Goal: Task Accomplishment & Management: Manage account settings

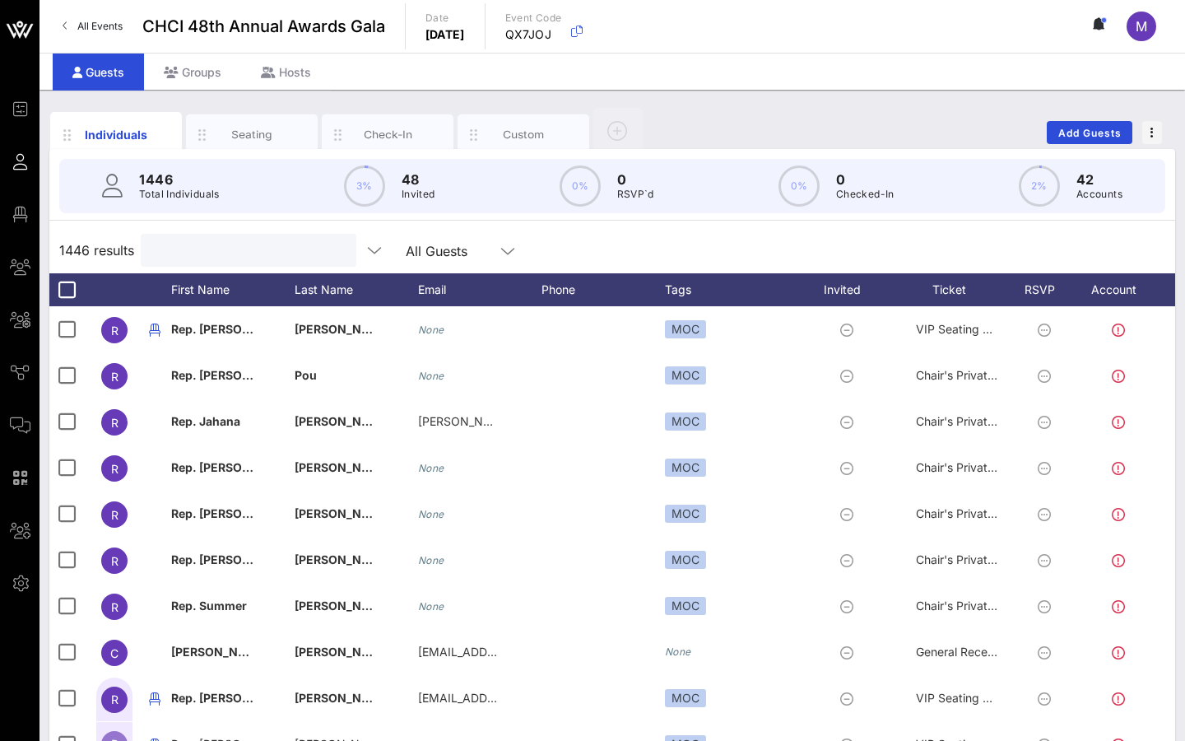
click at [200, 253] on input "text" at bounding box center [247, 250] width 193 height 21
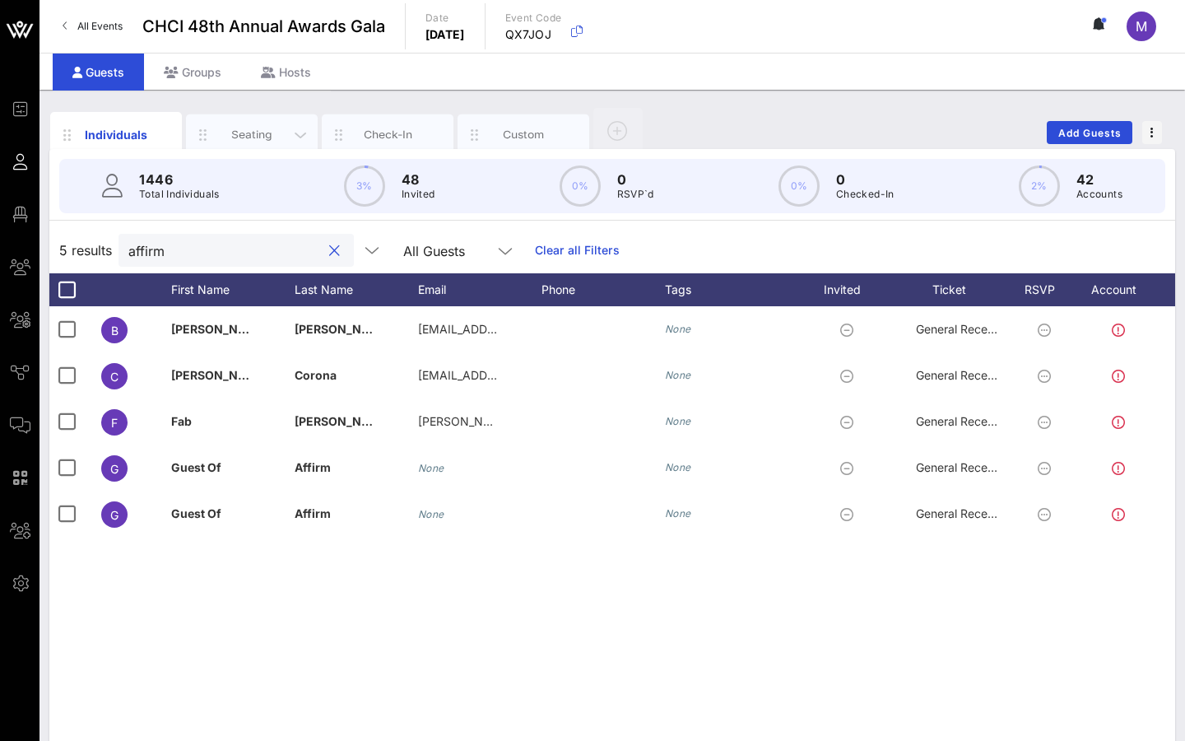
type input "affirm"
click at [234, 136] on div "Seating" at bounding box center [252, 135] width 73 height 16
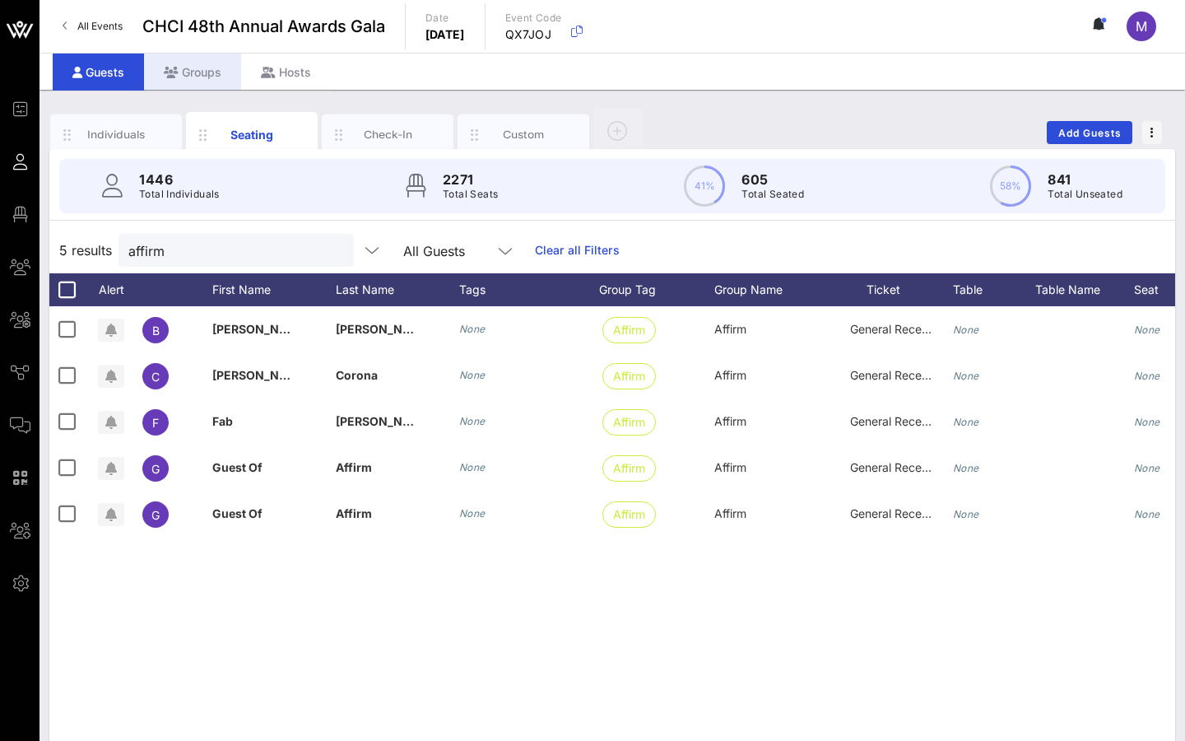
click at [200, 86] on div "Groups" at bounding box center [192, 72] width 97 height 37
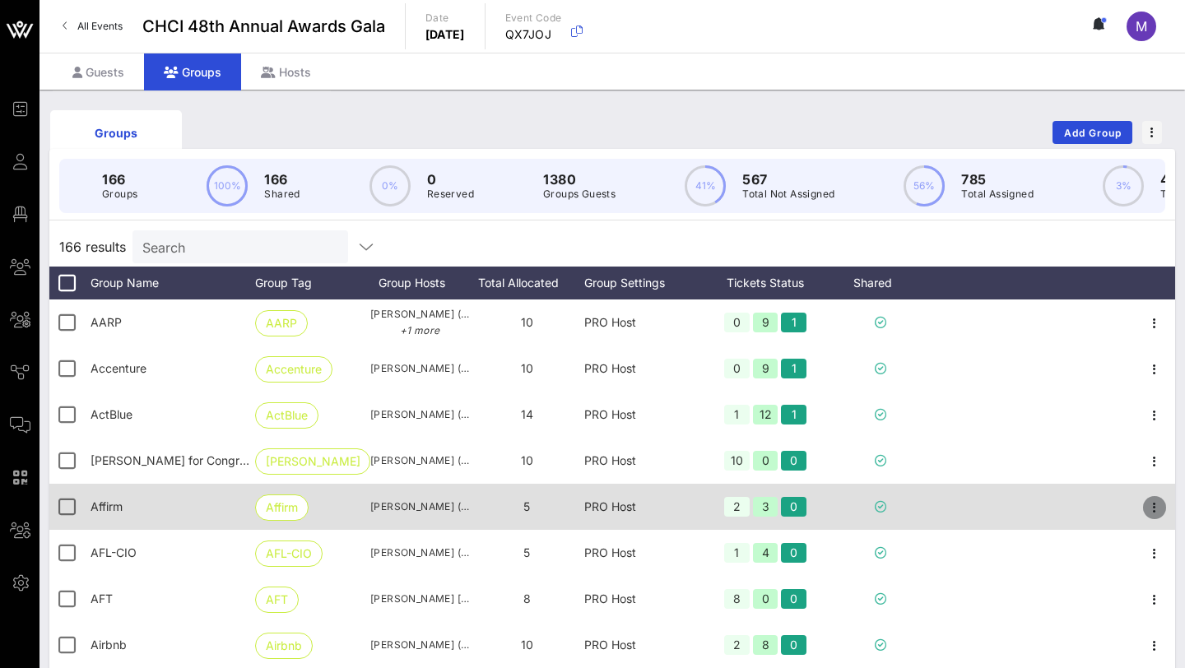
click at [873, 510] on icon "button" at bounding box center [1155, 508] width 20 height 20
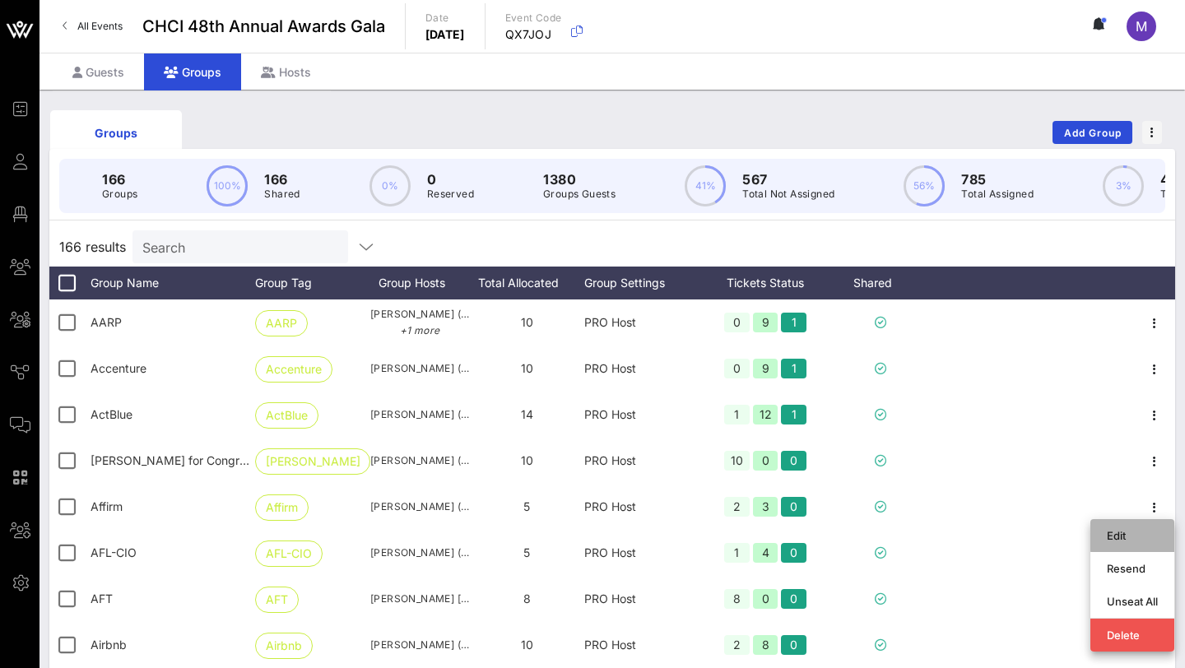
click at [873, 533] on div "Edit" at bounding box center [1132, 535] width 51 height 13
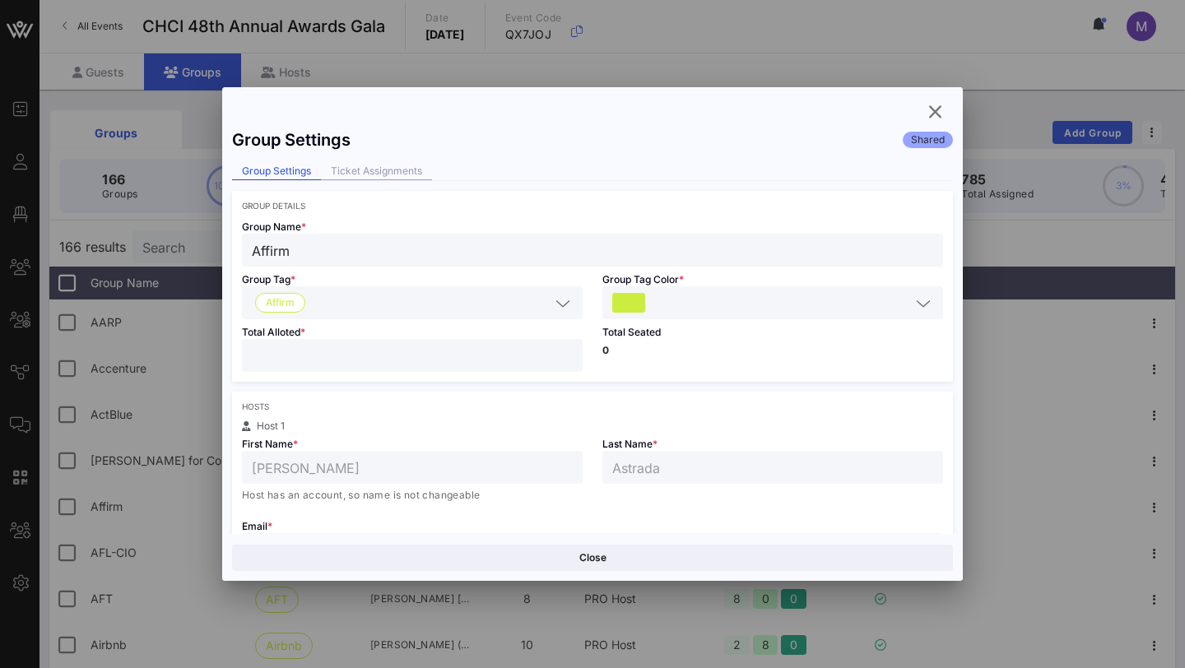
click at [352, 175] on div "Ticket Assignments" at bounding box center [376, 171] width 111 height 17
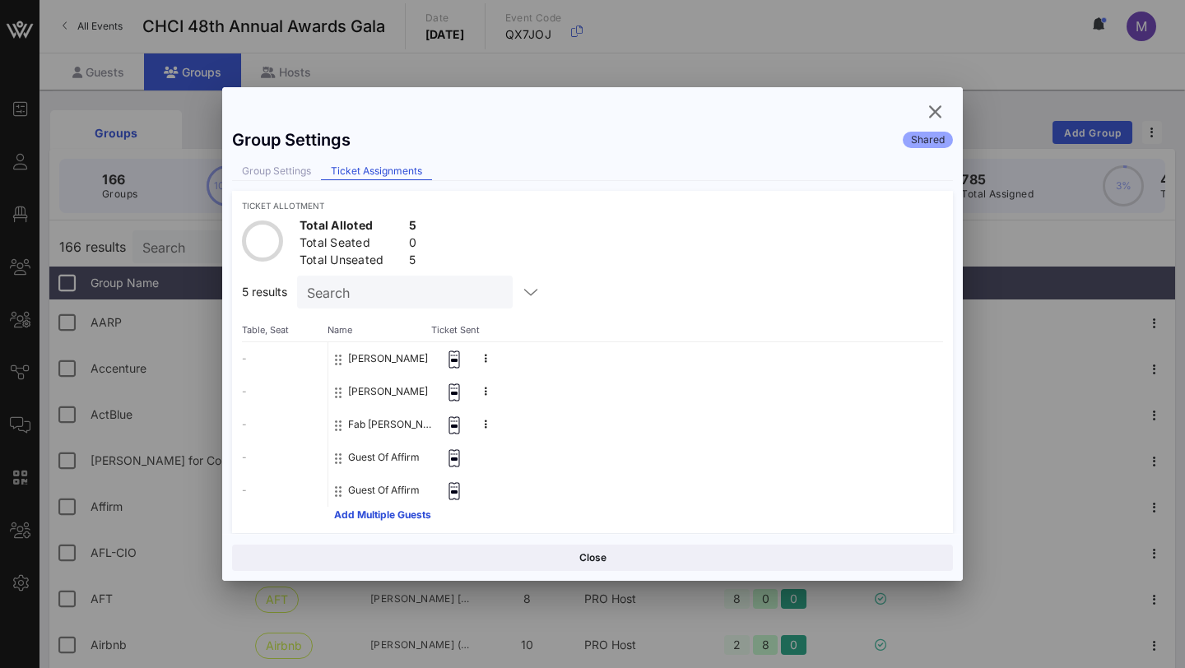
scroll to position [9, 0]
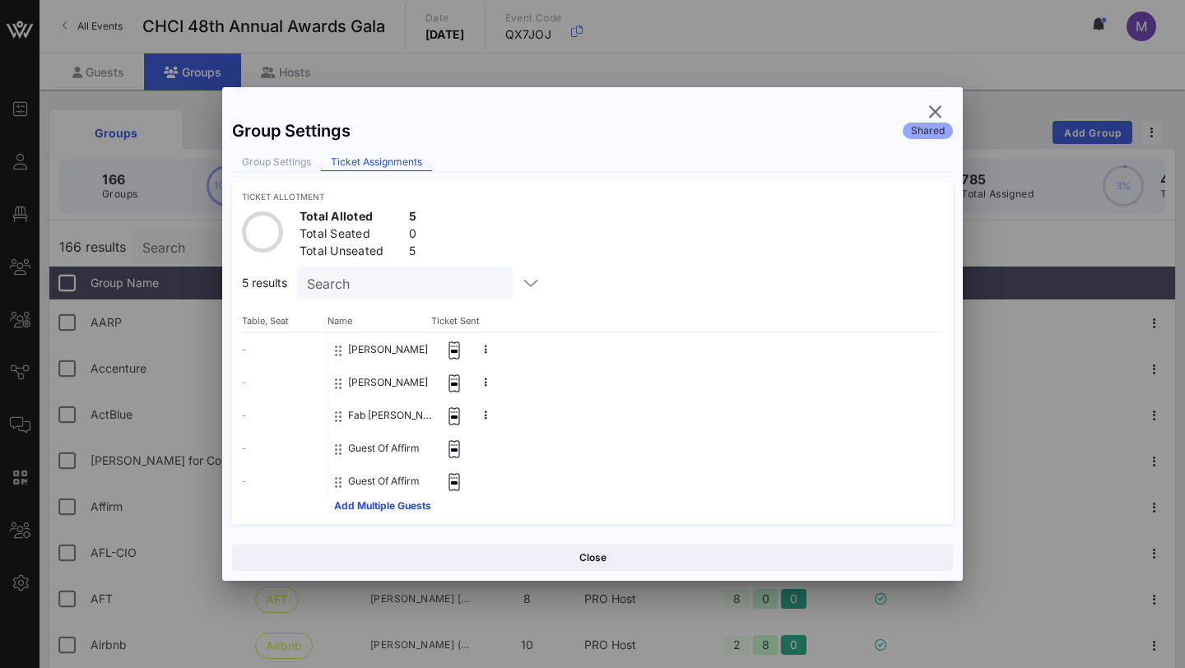
click at [389, 446] on button "Guest Of Affirm" at bounding box center [384, 448] width 72 height 33
click at [277, 155] on div "Group Settings" at bounding box center [276, 162] width 89 height 17
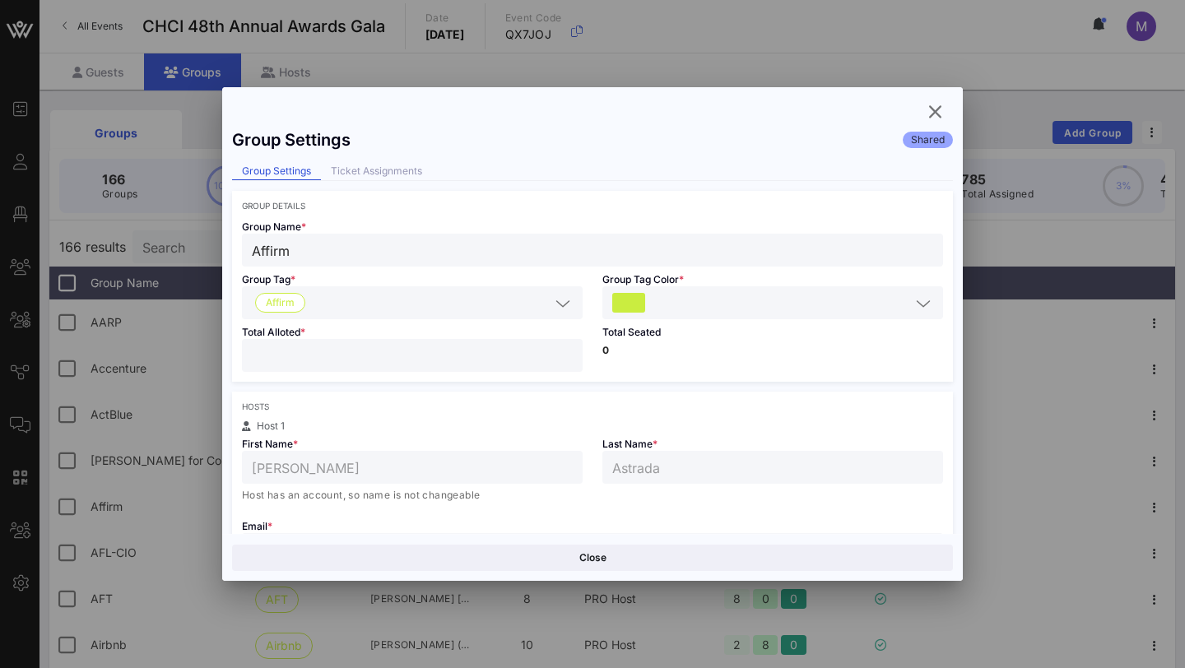
scroll to position [1, 0]
click at [873, 322] on div at bounding box center [592, 334] width 1185 height 668
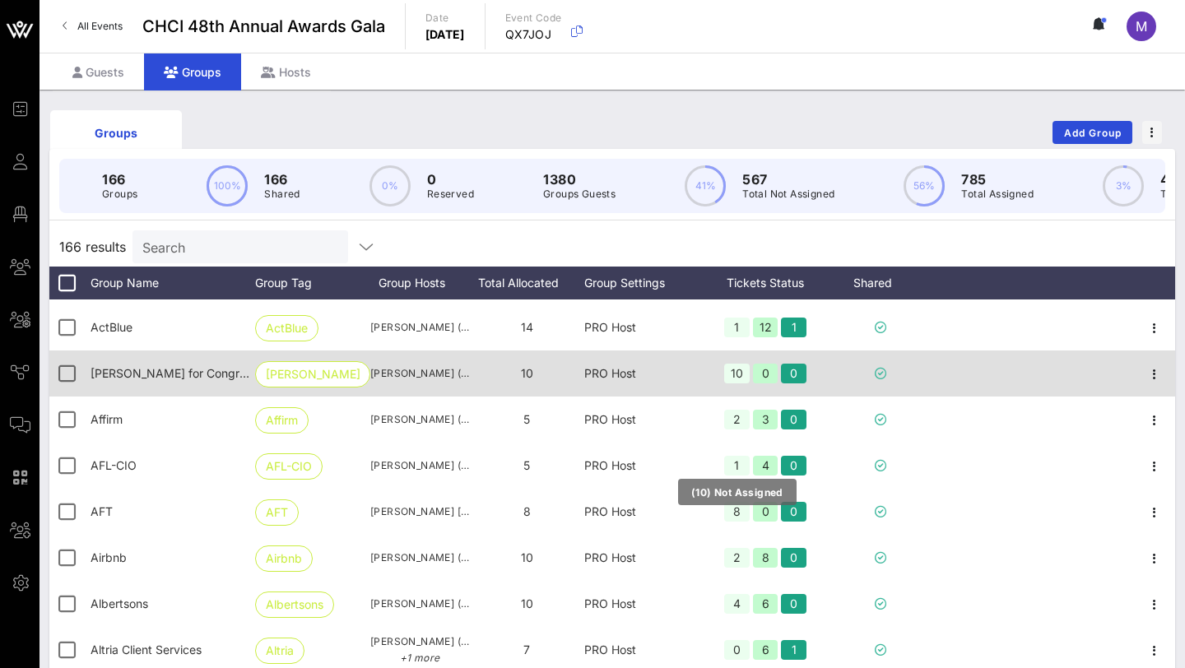
scroll to position [106, 0]
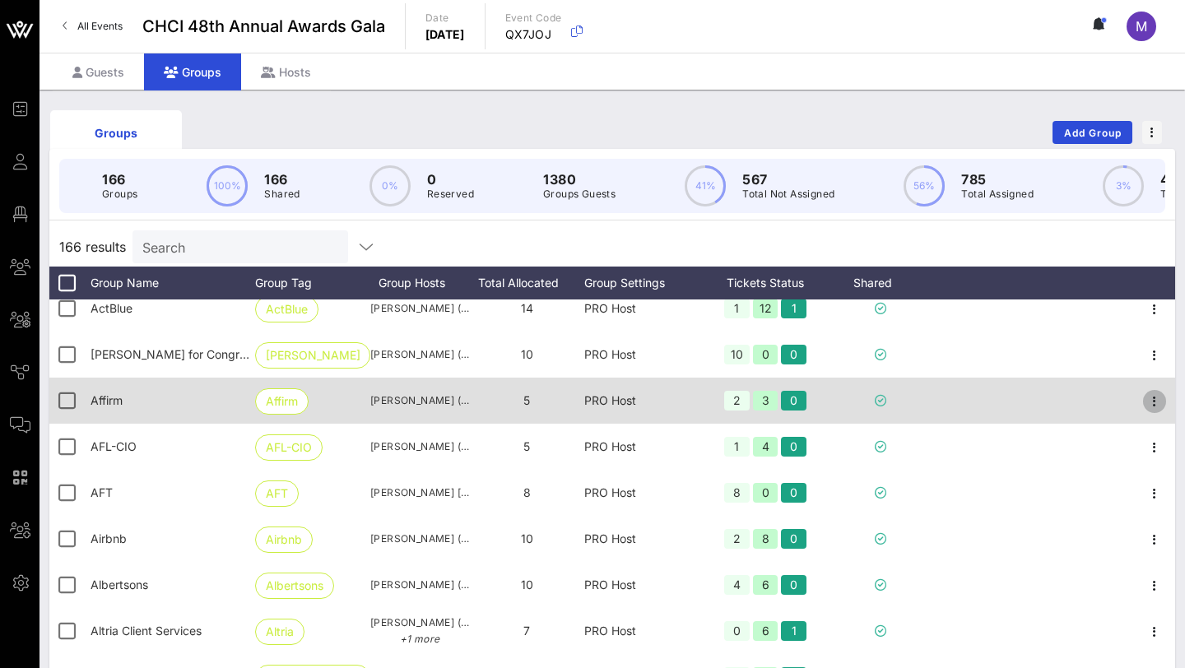
click at [873, 403] on icon "button" at bounding box center [1155, 402] width 20 height 20
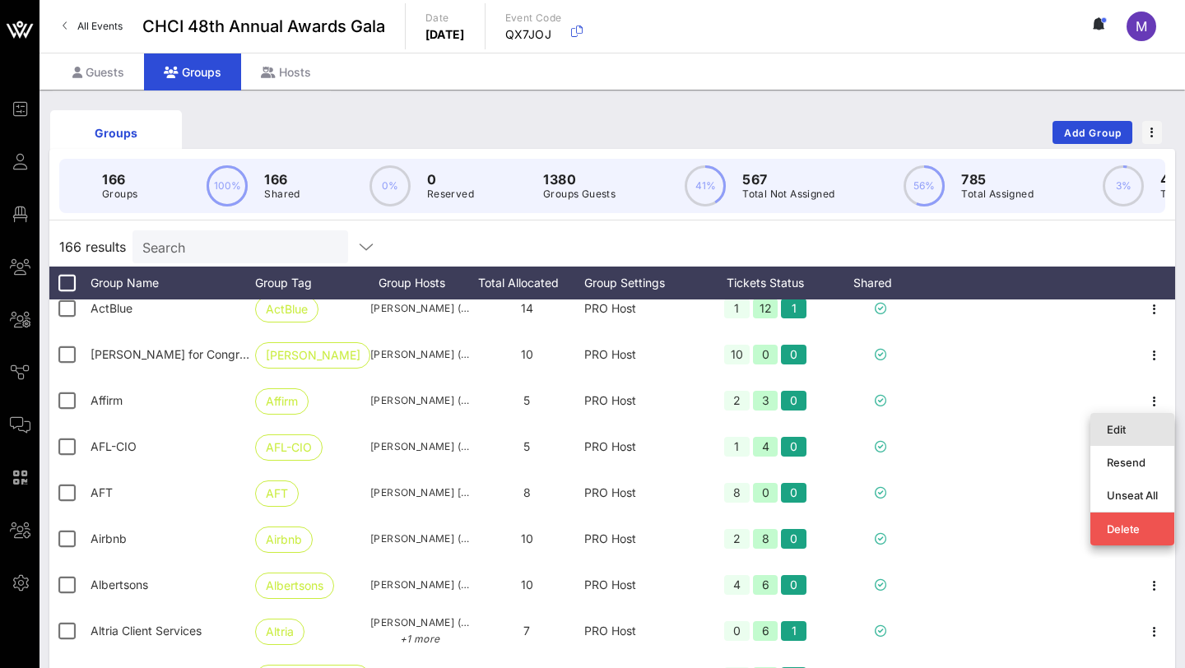
click at [873, 423] on div "Edit" at bounding box center [1132, 429] width 51 height 13
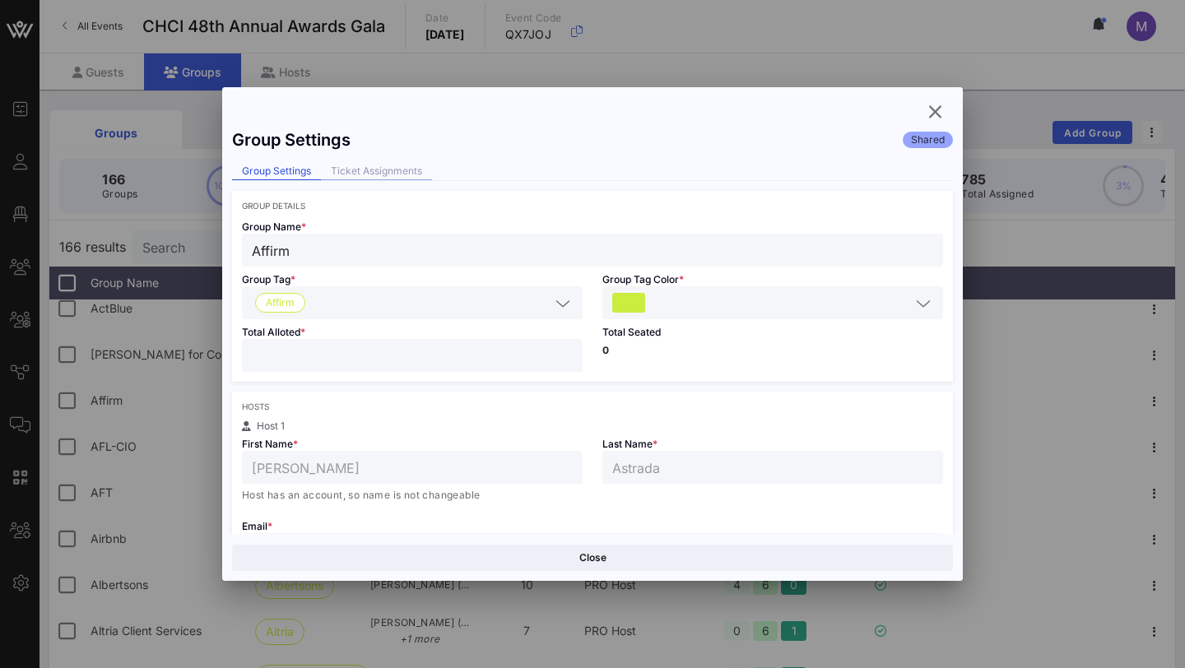
click at [425, 168] on div "Ticket Assignments" at bounding box center [376, 171] width 111 height 17
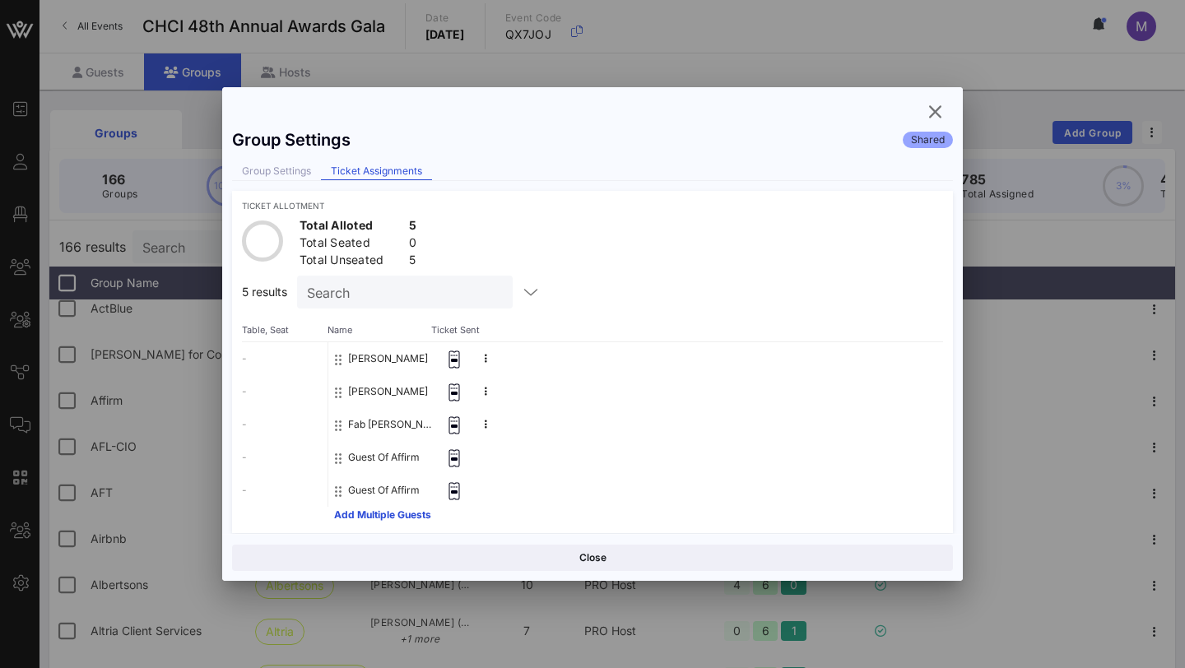
click at [413, 301] on input "Search" at bounding box center [403, 292] width 193 height 21
click at [873, 114] on icon "button" at bounding box center [935, 112] width 20 height 20
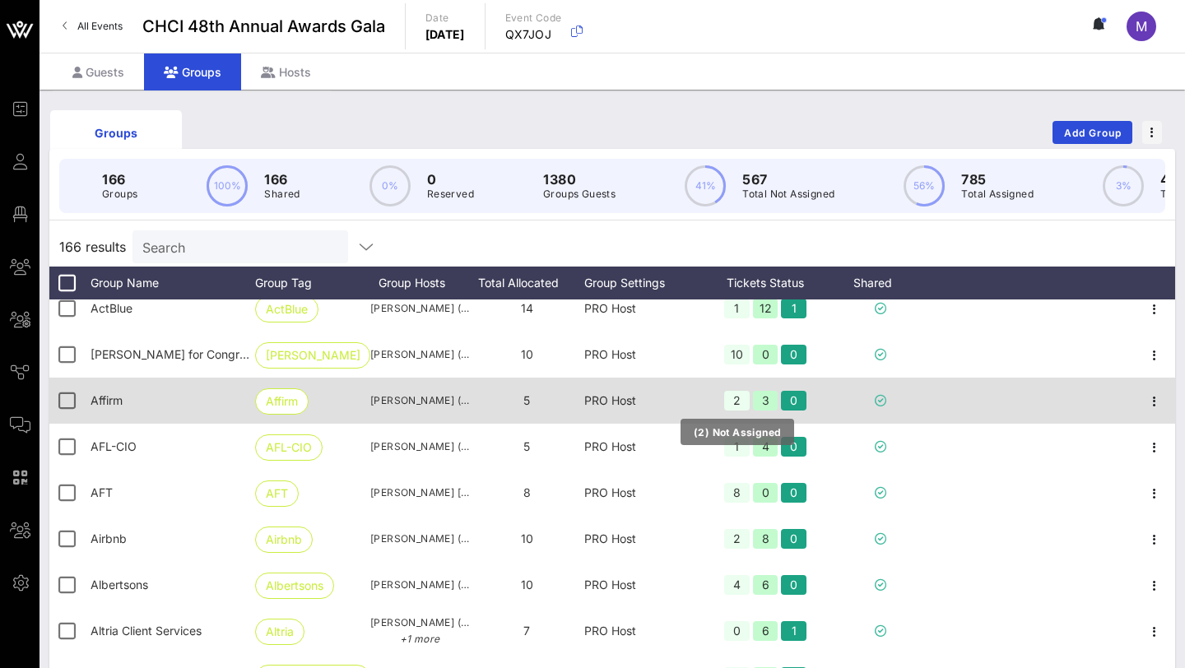
click at [729, 395] on div "2" at bounding box center [737, 401] width 26 height 20
click at [733, 398] on div "2" at bounding box center [737, 401] width 26 height 20
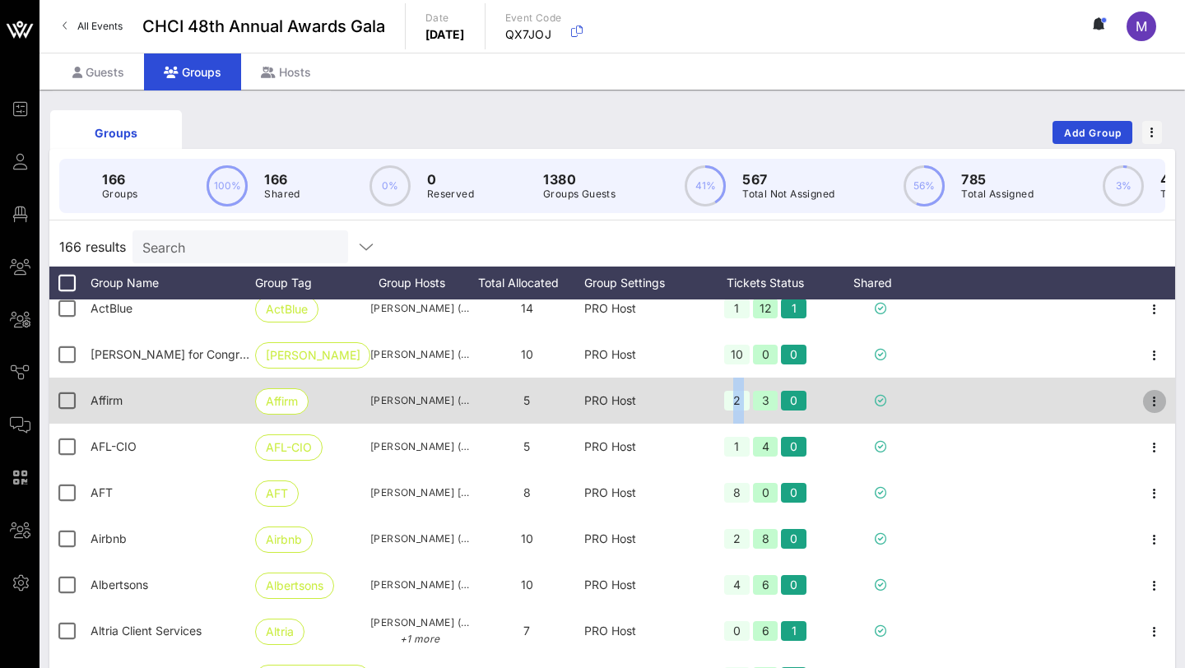
click at [873, 391] on button "button" at bounding box center [1154, 401] width 23 height 23
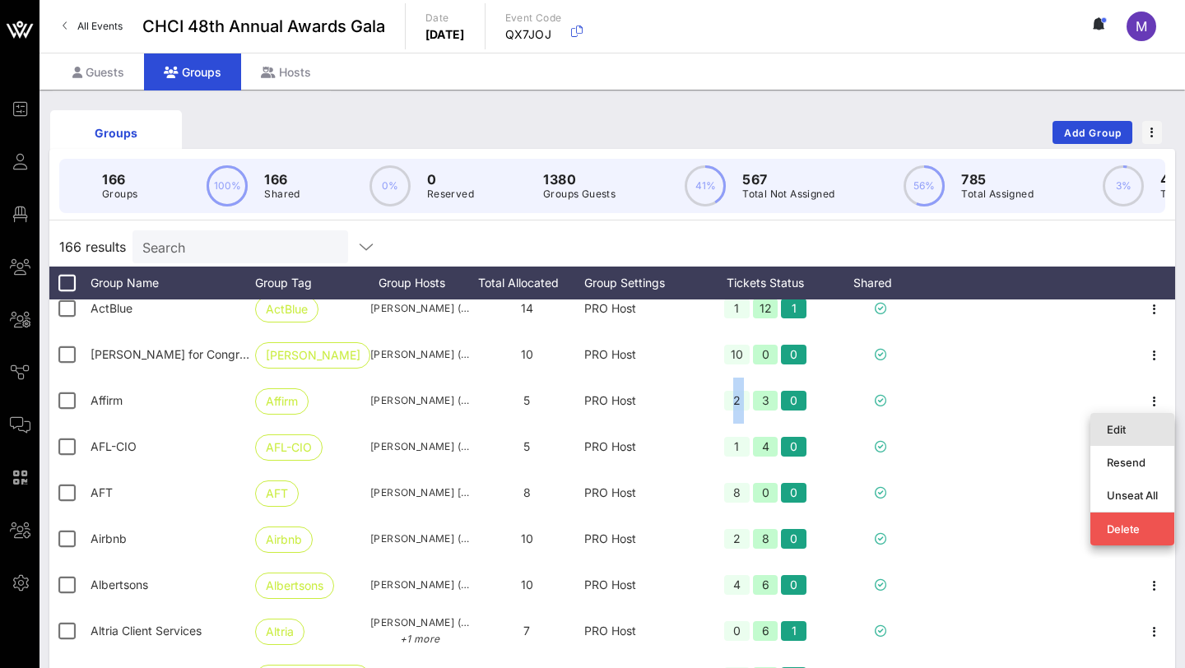
click at [873, 427] on div "Edit" at bounding box center [1132, 429] width 51 height 13
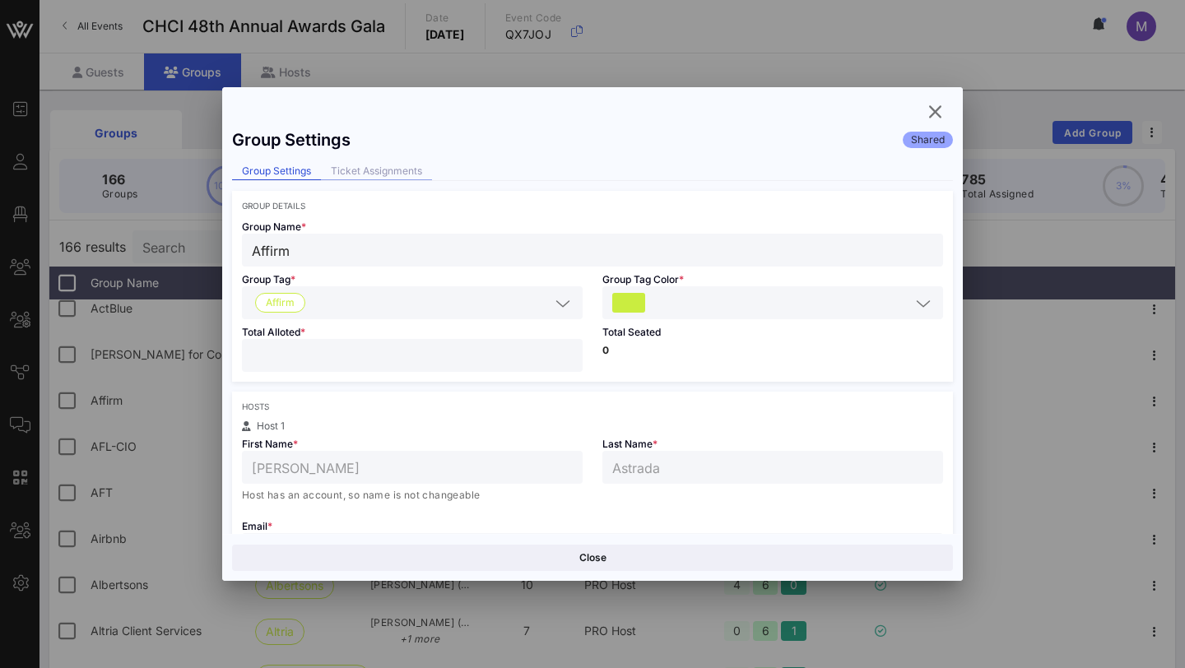
click at [412, 165] on div "Ticket Assignments" at bounding box center [376, 171] width 111 height 17
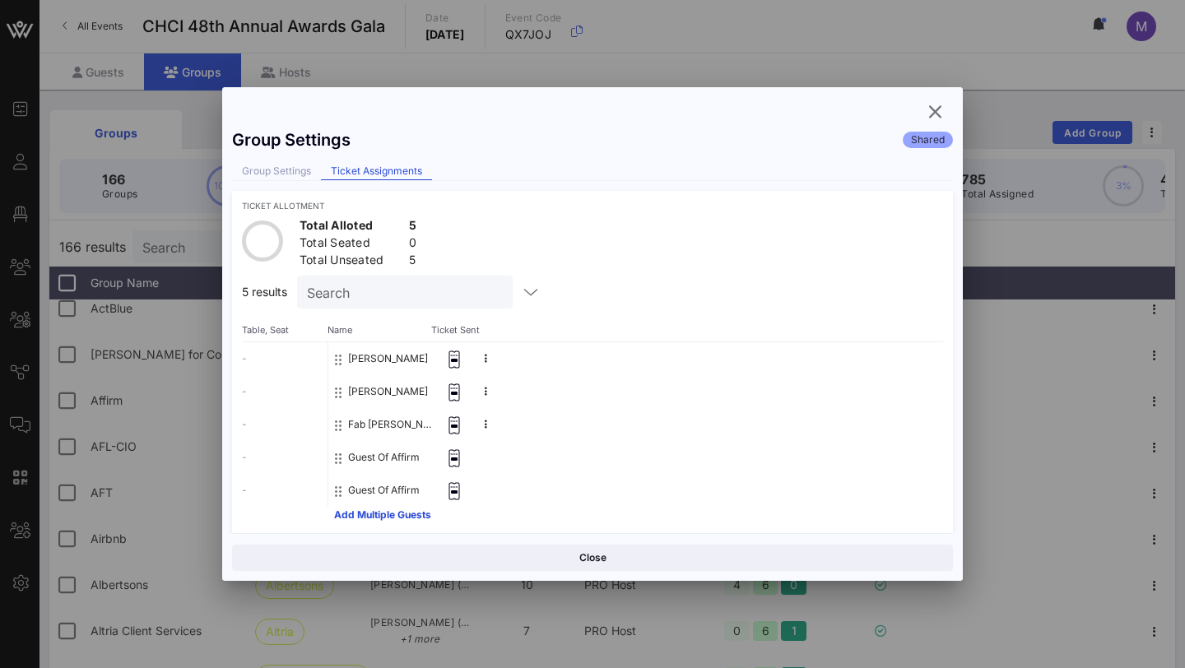
scroll to position [5, 0]
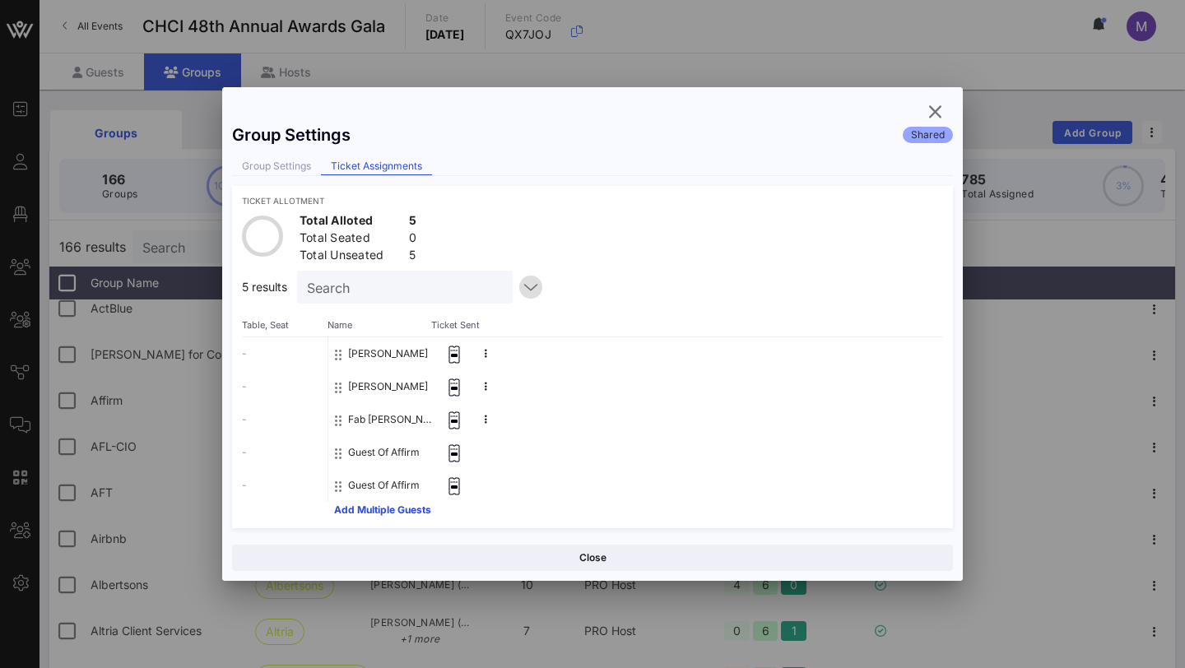
click at [519, 277] on button "button" at bounding box center [530, 287] width 23 height 23
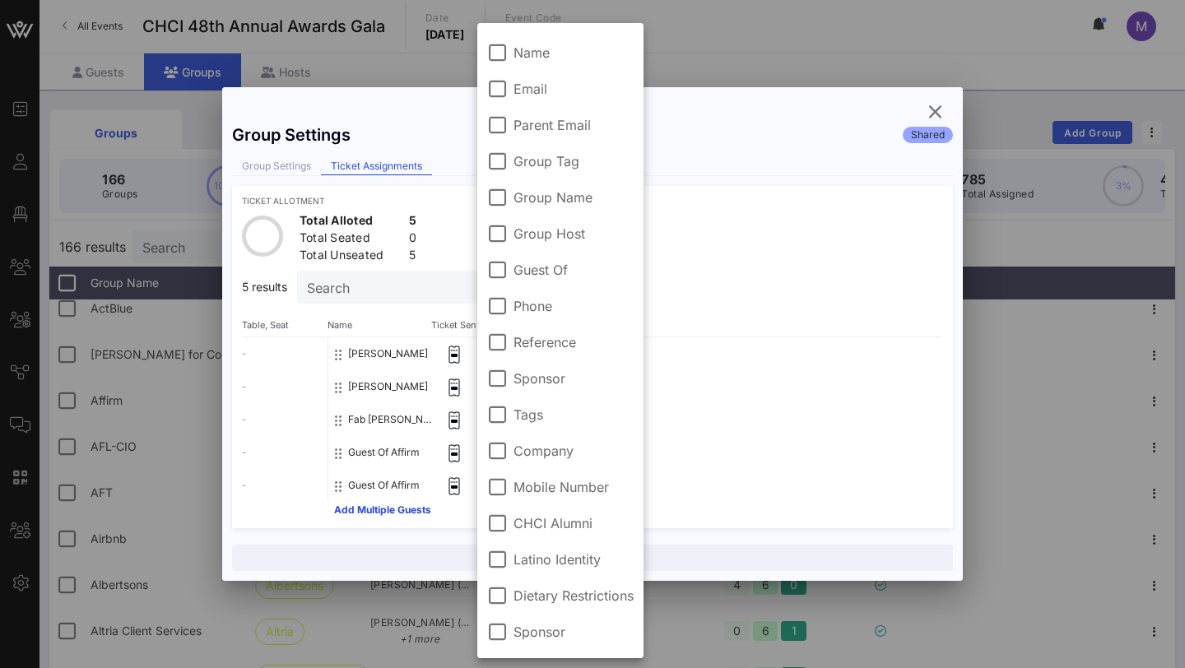
click at [401, 387] on button "[PERSON_NAME]" at bounding box center [388, 386] width 80 height 33
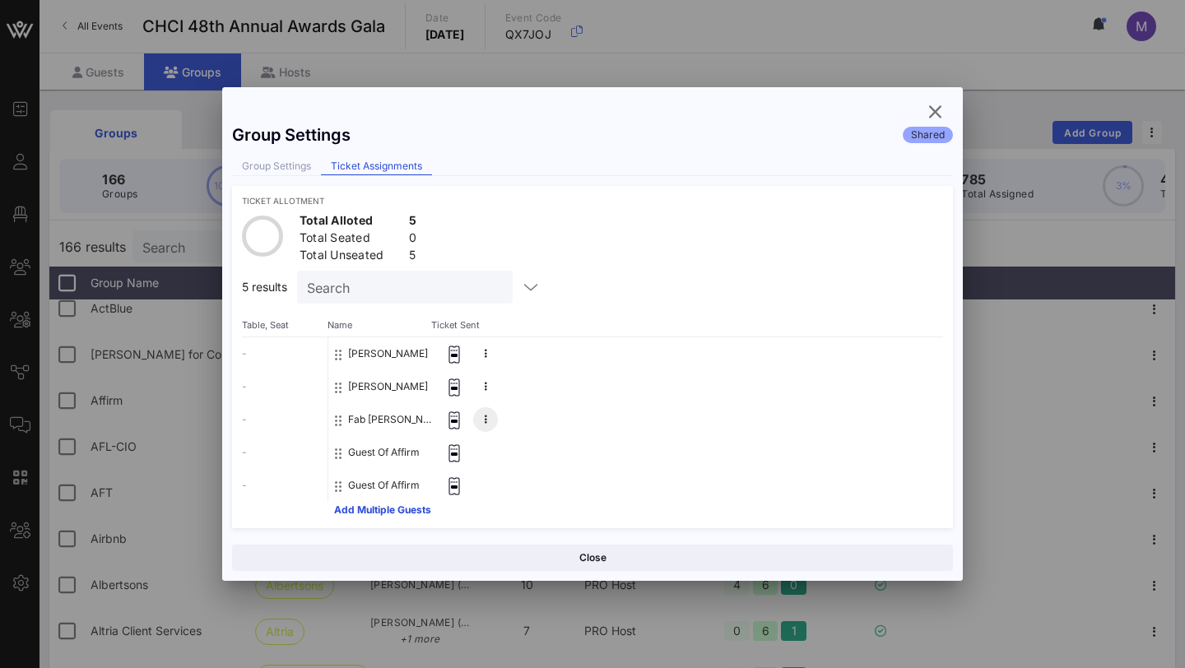
click at [486, 419] on icon at bounding box center [486, 420] width 2 height 10
click at [539, 384] on div "[PERSON_NAME]" at bounding box center [635, 386] width 615 height 33
click at [453, 448] on icon at bounding box center [454, 454] width 16 height 18
click at [333, 458] on div "Guest Of Affirm" at bounding box center [381, 452] width 107 height 33
click at [338, 476] on div at bounding box center [340, 485] width 10 height 33
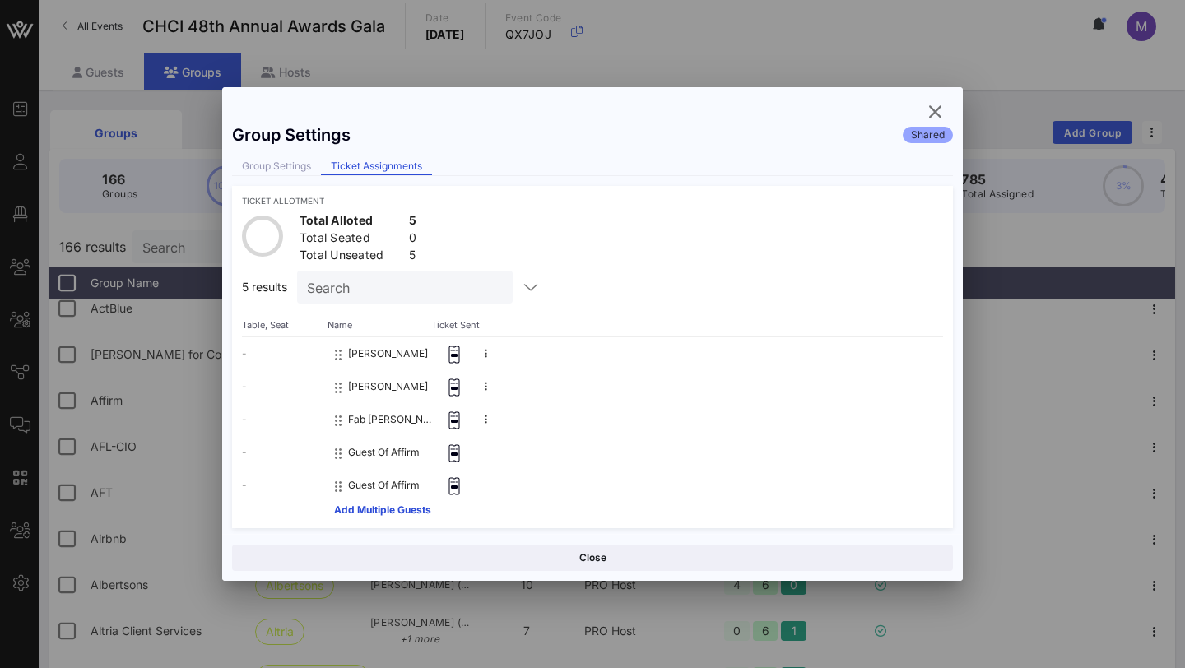
click at [338, 491] on icon at bounding box center [338, 486] width 7 height 13
click at [361, 506] on button "Add Multiple Guests" at bounding box center [382, 510] width 97 height 10
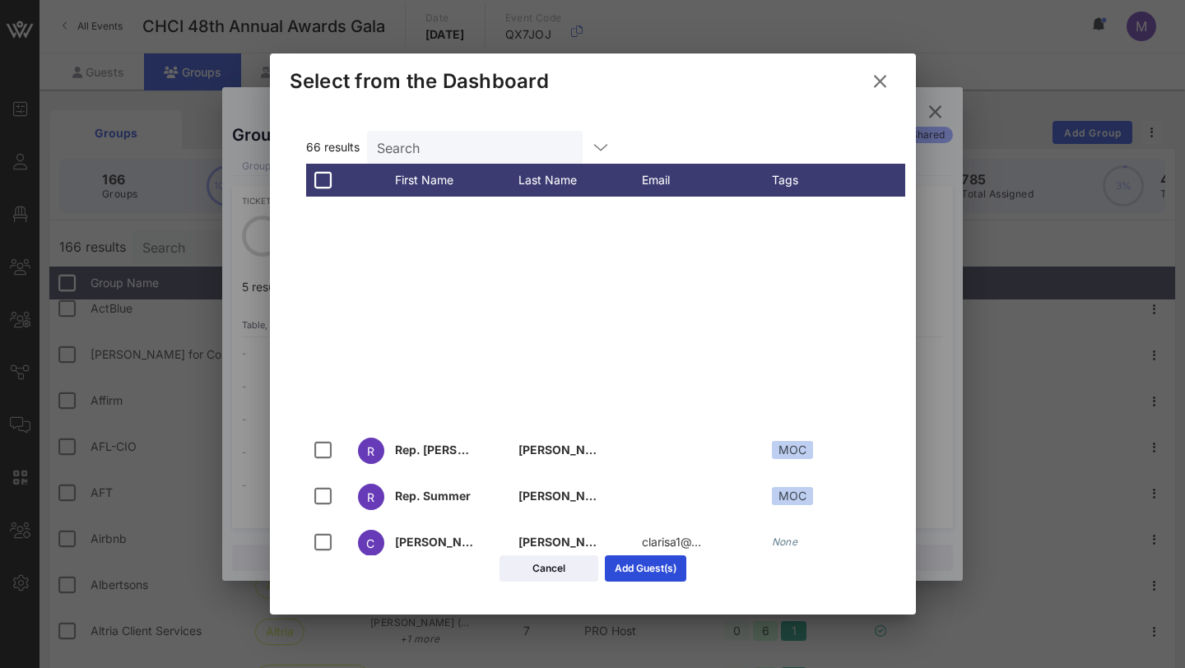
scroll to position [886, 0]
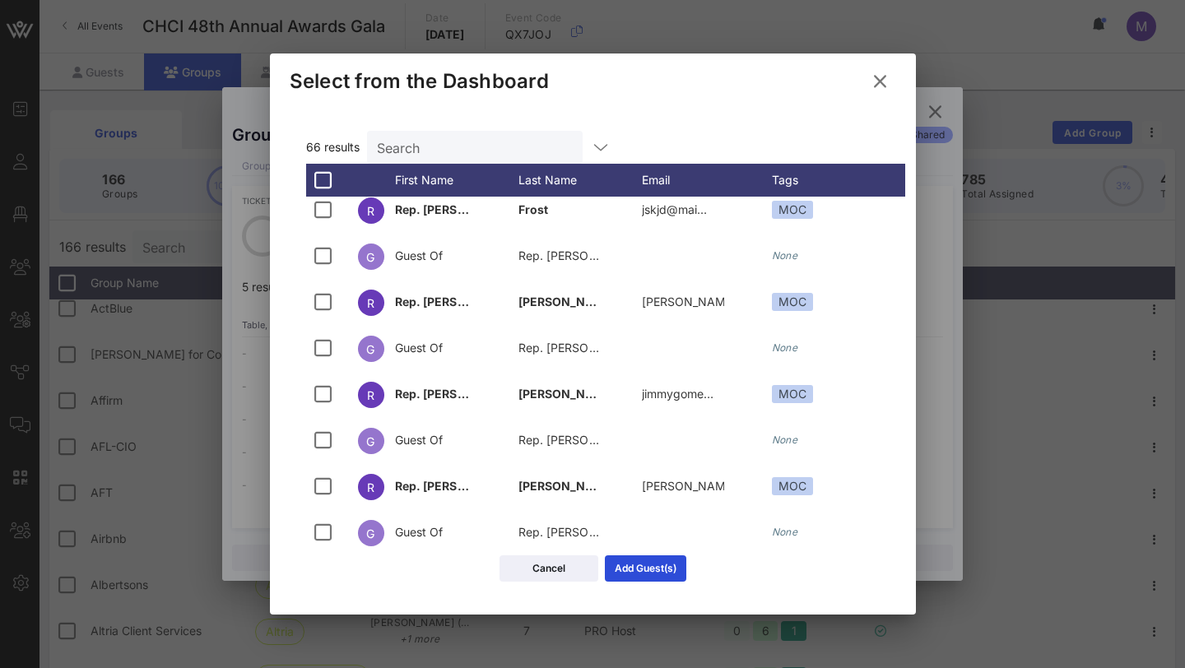
click at [873, 91] on icon at bounding box center [880, 82] width 22 height 20
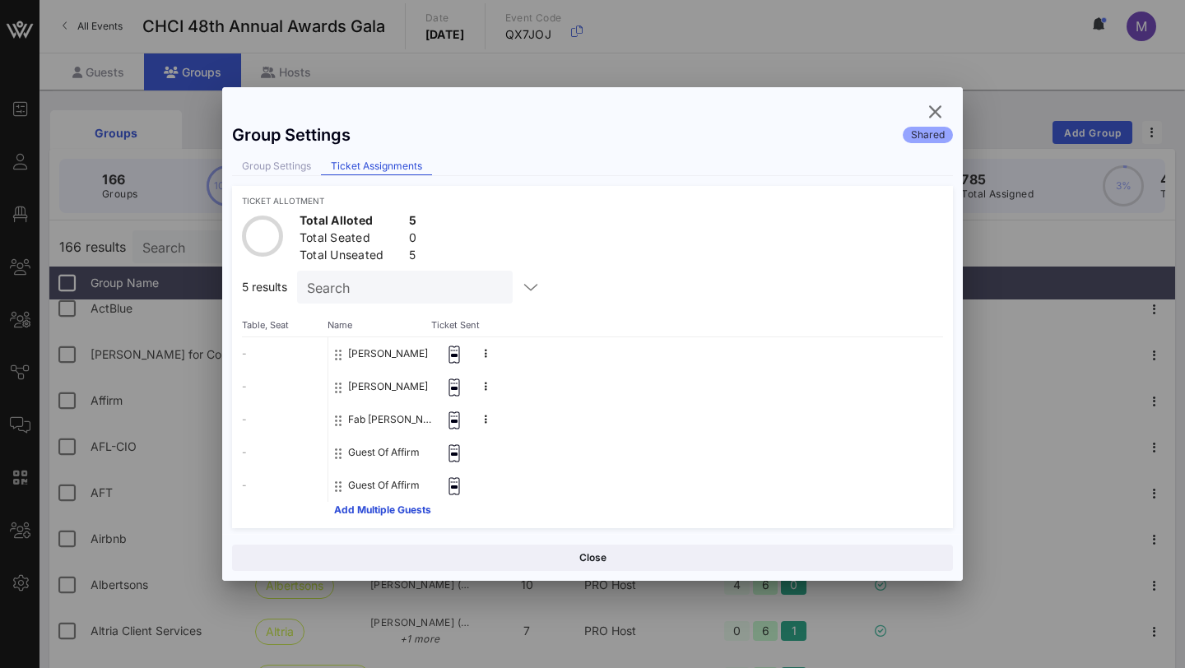
scroll to position [9, 0]
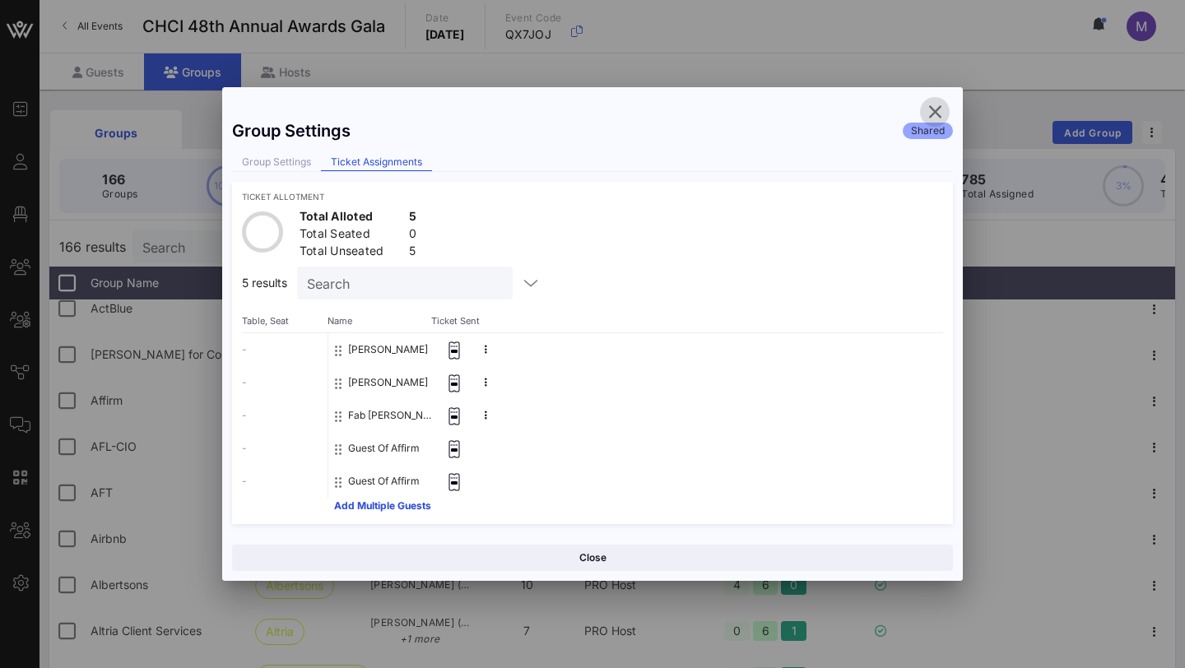
click at [873, 111] on icon "button" at bounding box center [935, 112] width 20 height 20
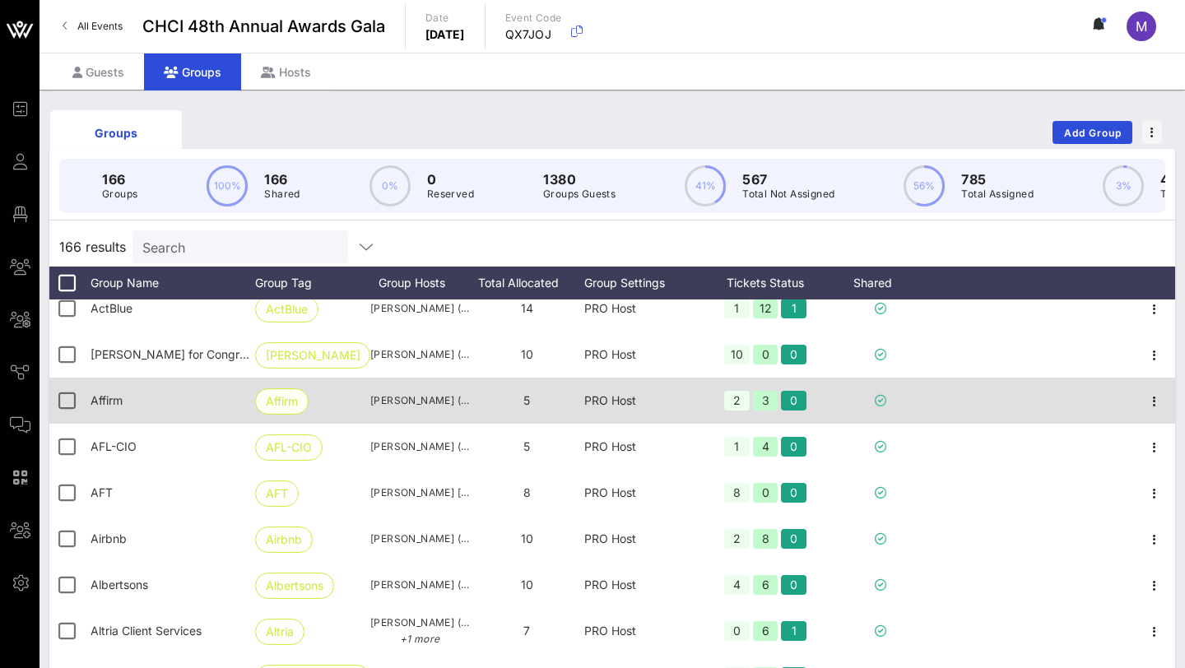
click at [282, 397] on span "Affirm" at bounding box center [282, 401] width 32 height 25
click at [60, 400] on div at bounding box center [67, 401] width 28 height 28
click at [873, 399] on icon at bounding box center [881, 401] width 12 height 12
click at [873, 404] on icon "button" at bounding box center [1155, 402] width 20 height 20
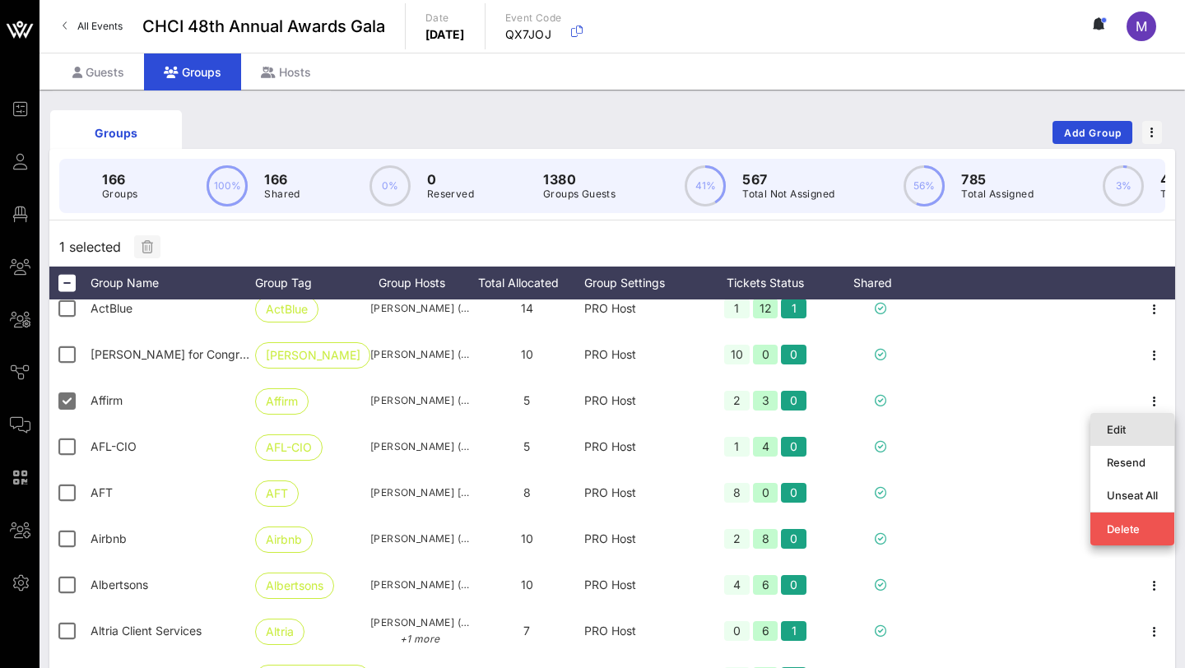
click at [873, 425] on div "Edit" at bounding box center [1132, 429] width 51 height 13
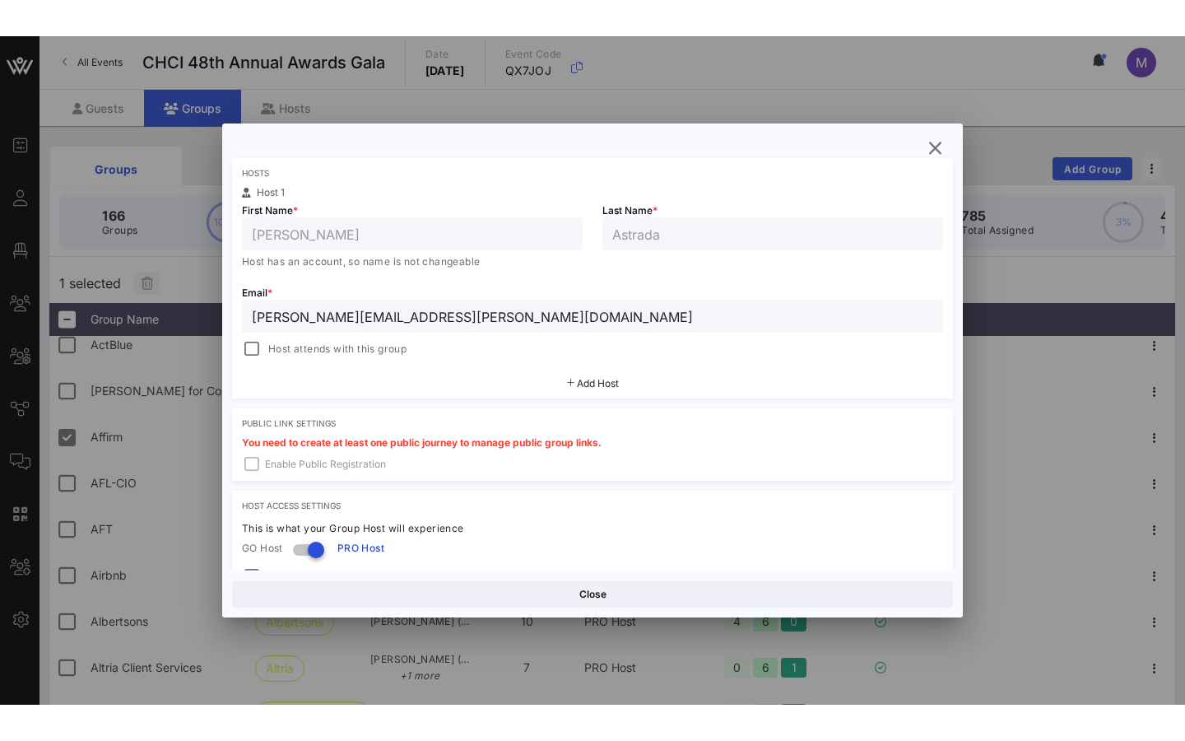
scroll to position [424, 0]
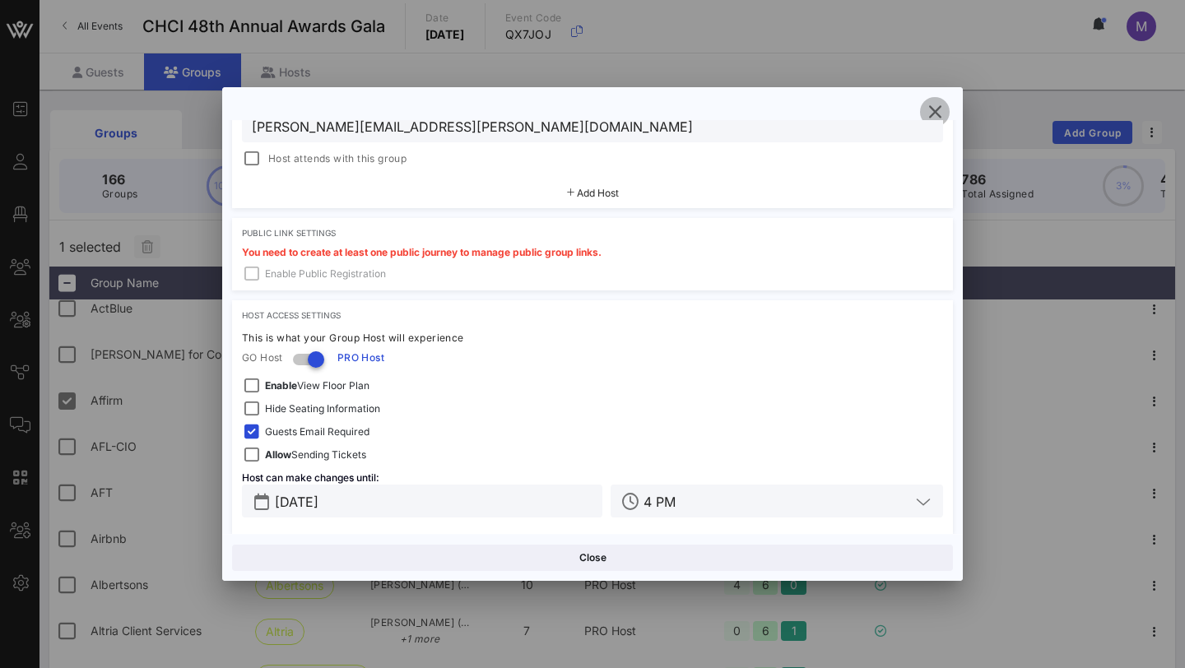
click at [873, 115] on icon "button" at bounding box center [935, 112] width 20 height 20
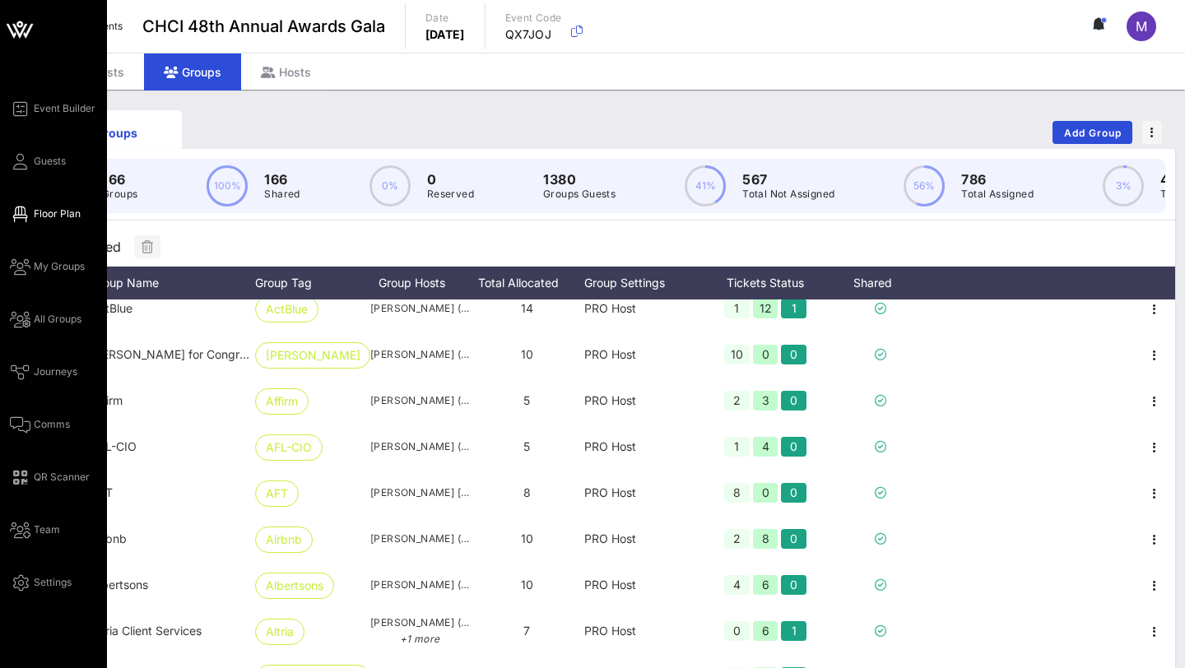
click at [46, 209] on span "Floor Plan" at bounding box center [57, 214] width 47 height 15
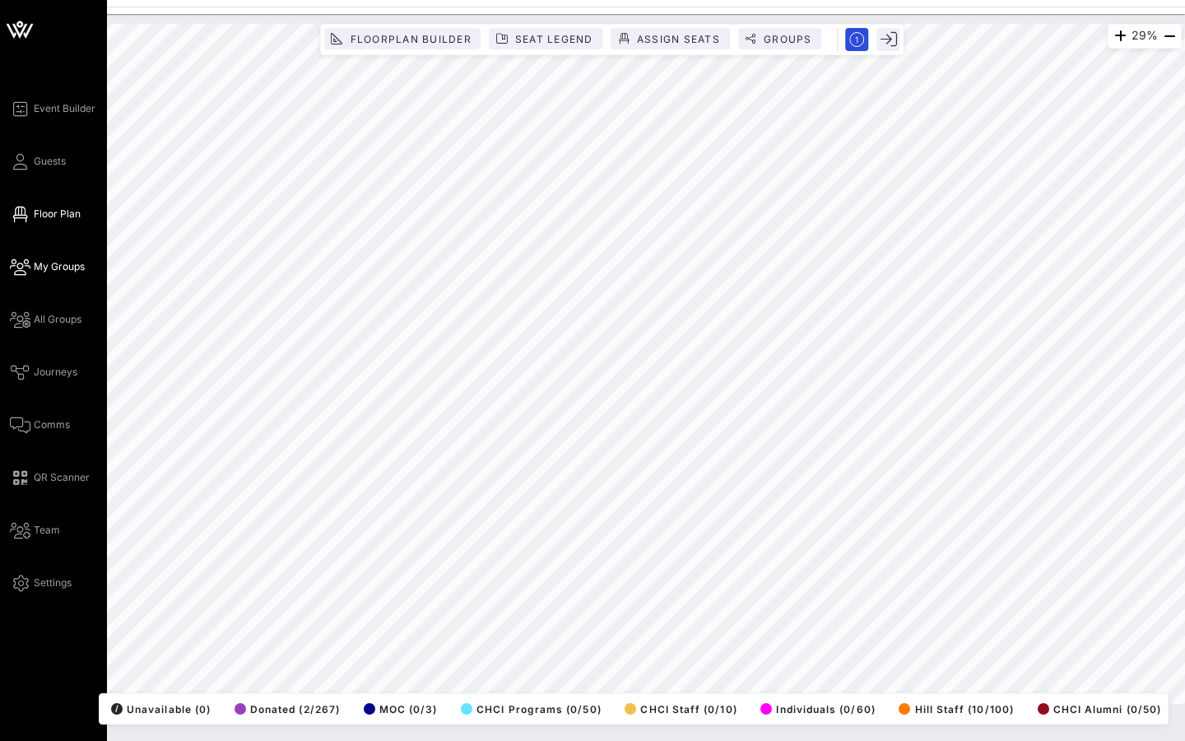
click at [74, 271] on span "My Groups" at bounding box center [59, 266] width 51 height 15
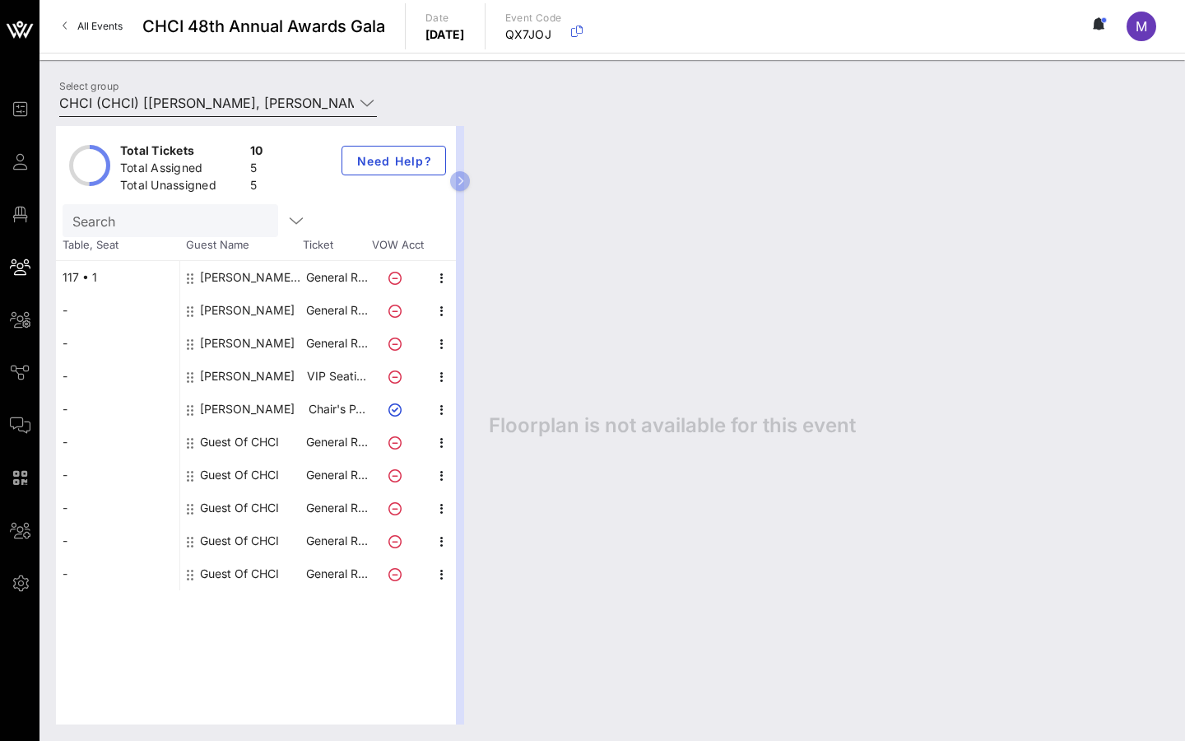
click at [251, 89] on div "Select group CHCI (CHCI) [[PERSON_NAME], [PERSON_NAME][EMAIL_ADDRESS][PERSON_NA…" at bounding box center [218, 107] width 338 height 54
click at [339, 112] on div "Total Tickets 10 Total Assigned 5 Total Unassigned 5 Need Help? Search Table, S…" at bounding box center [613, 424] width 1146 height 631
click at [371, 100] on icon at bounding box center [367, 103] width 15 height 20
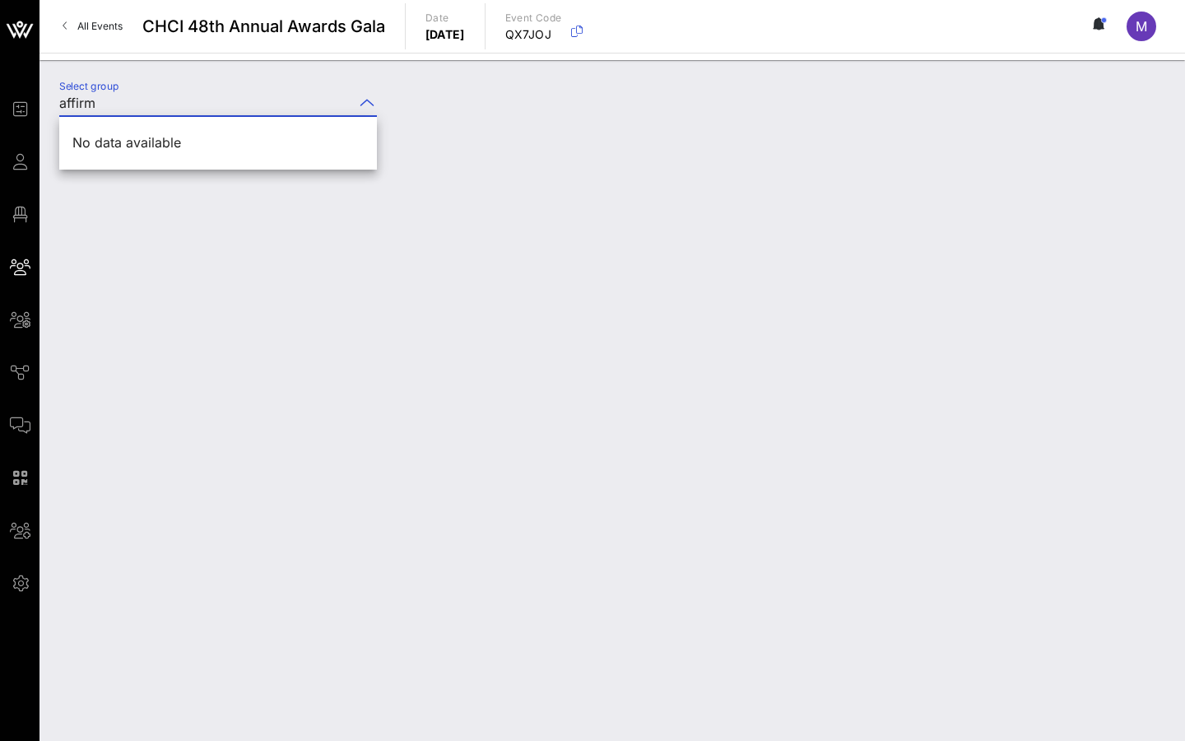
type input "affirm"
click at [100, 106] on input "affirm" at bounding box center [206, 103] width 295 height 26
click at [99, 82] on label "Select group" at bounding box center [88, 86] width 59 height 12
click at [99, 90] on input "affirm" at bounding box center [206, 103] width 295 height 26
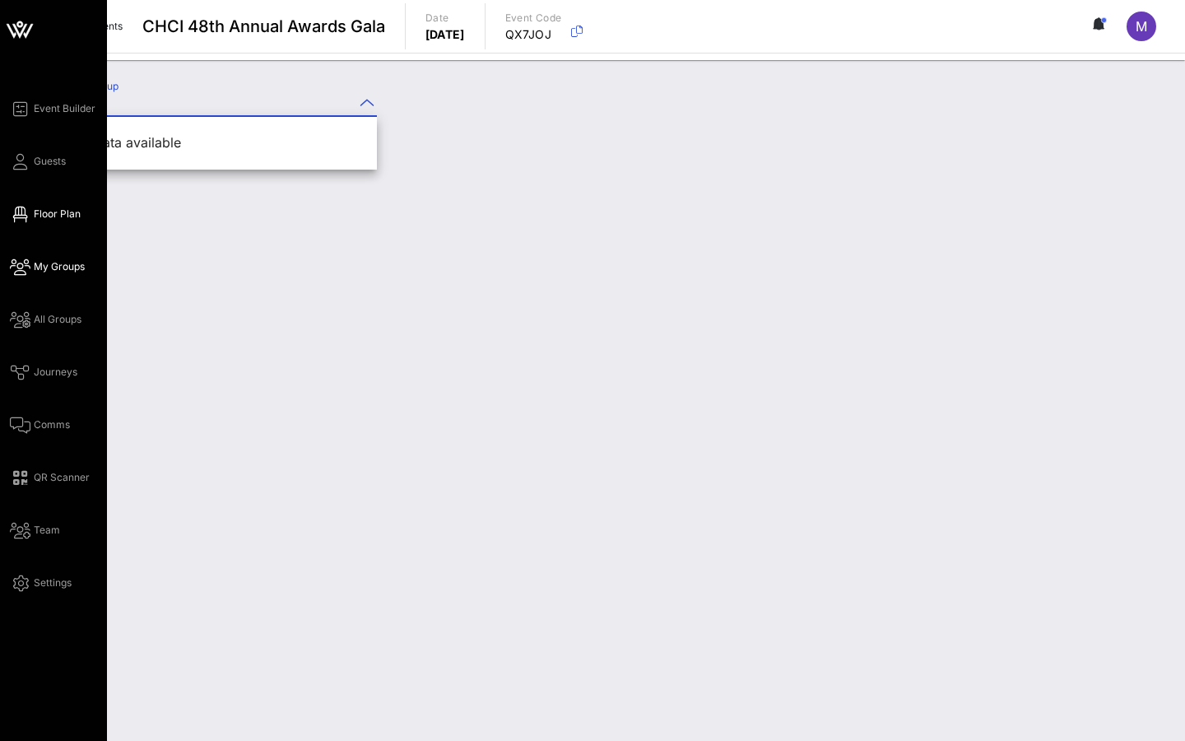
click at [13, 223] on link "Floor Plan" at bounding box center [45, 214] width 71 height 20
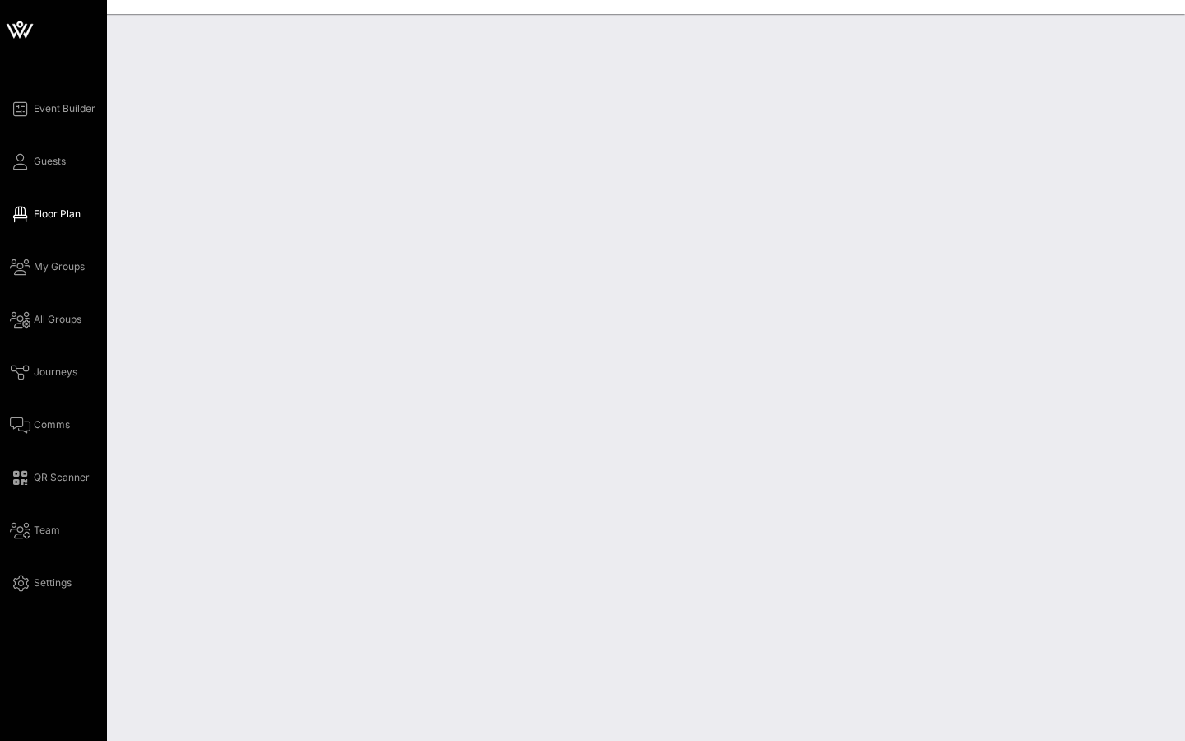
drag, startPoint x: 40, startPoint y: 170, endPoint x: 98, endPoint y: 136, distance: 67.5
click at [40, 170] on link "Guests" at bounding box center [38, 161] width 56 height 20
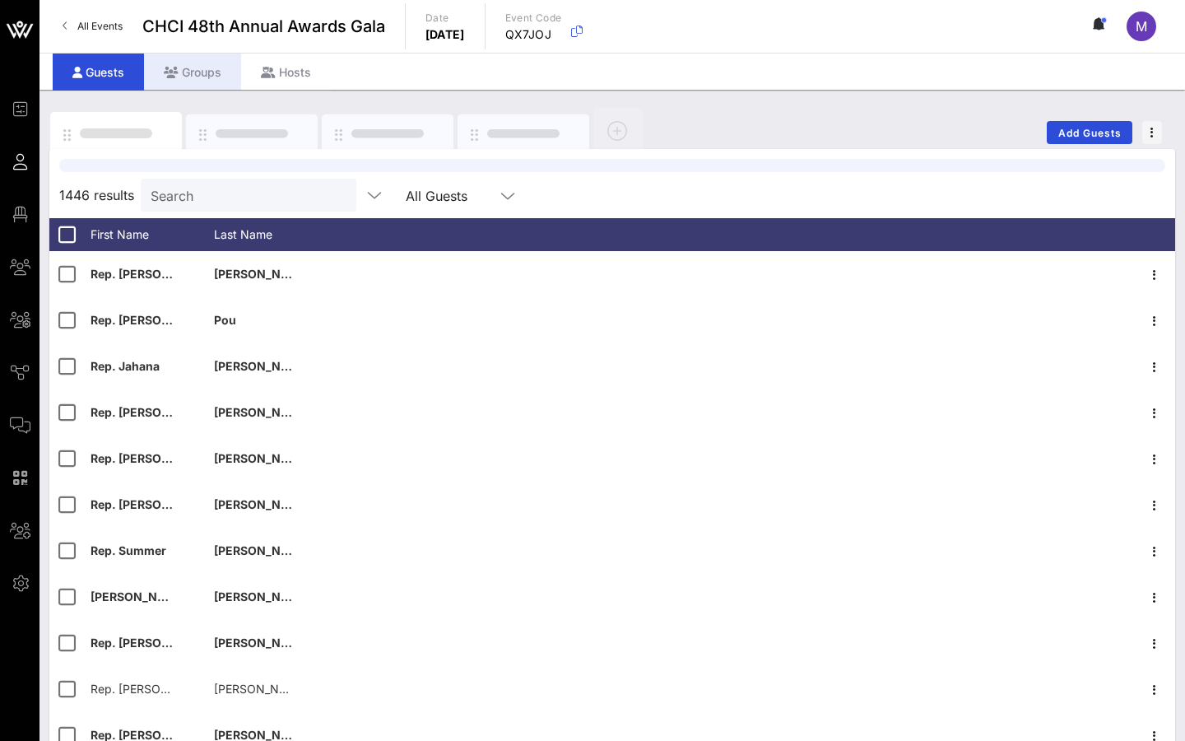
click at [207, 72] on div "Groups" at bounding box center [192, 72] width 97 height 37
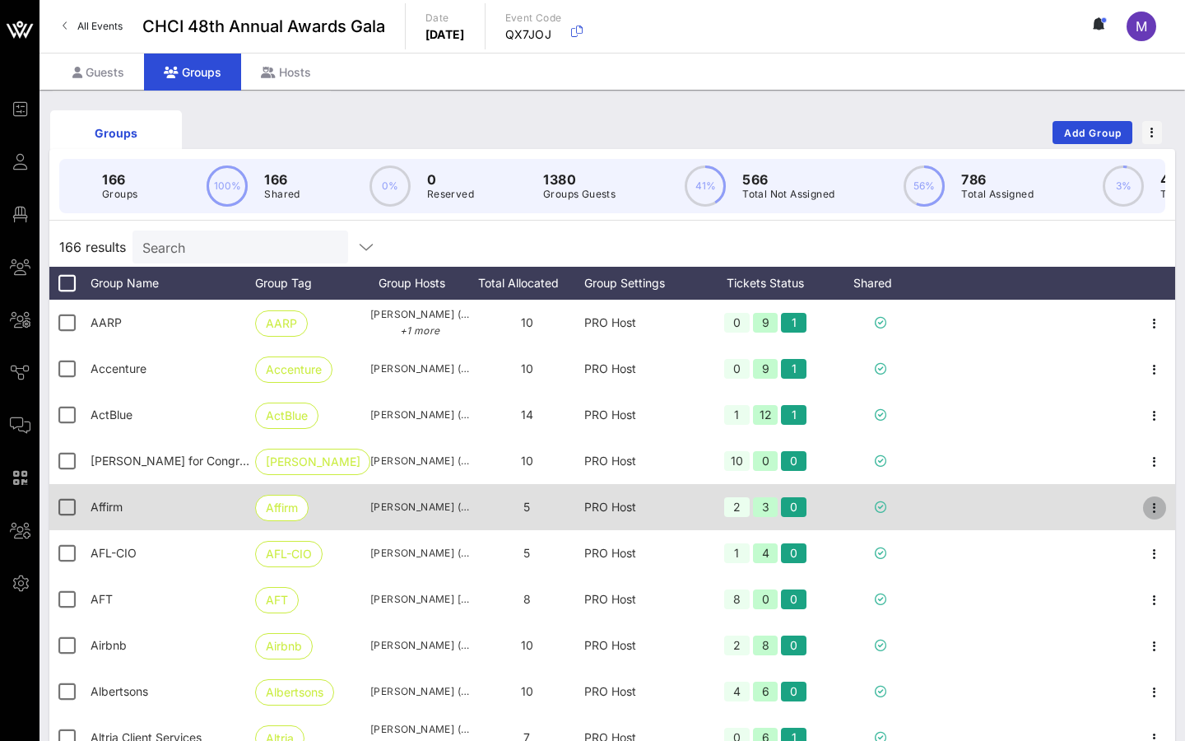
click at [873, 502] on icon "button" at bounding box center [1155, 508] width 20 height 20
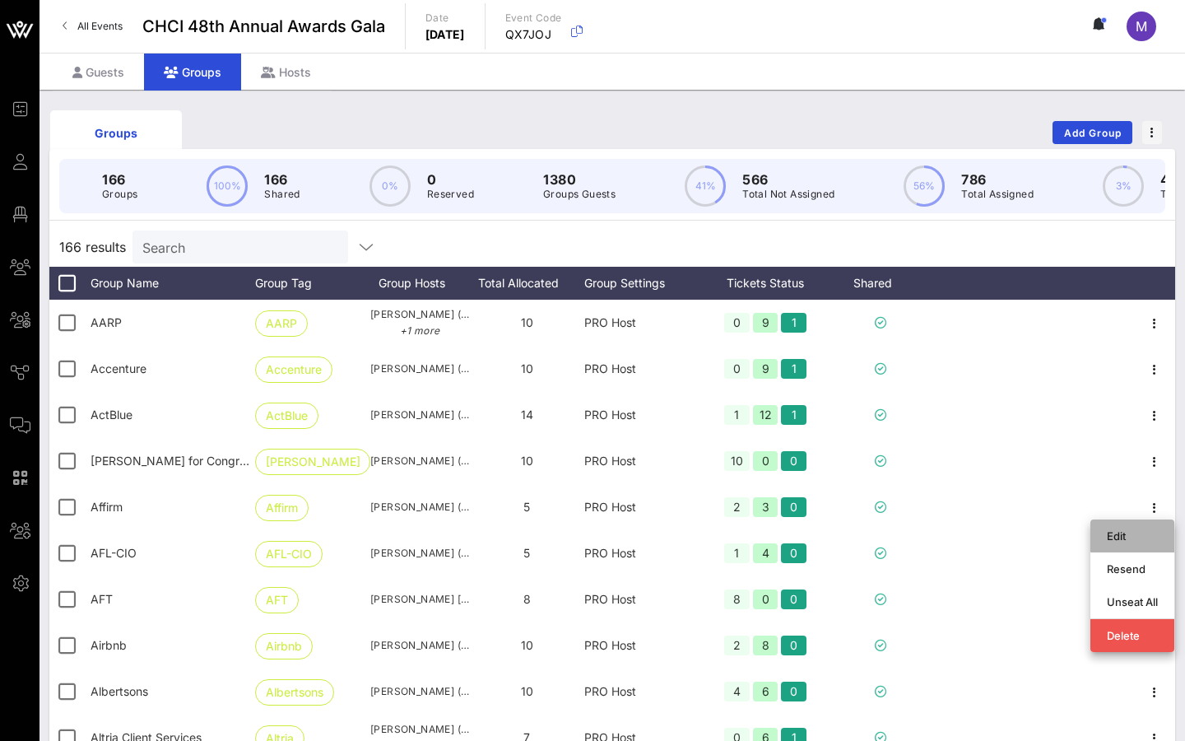
click at [873, 526] on div "Edit" at bounding box center [1132, 536] width 51 height 26
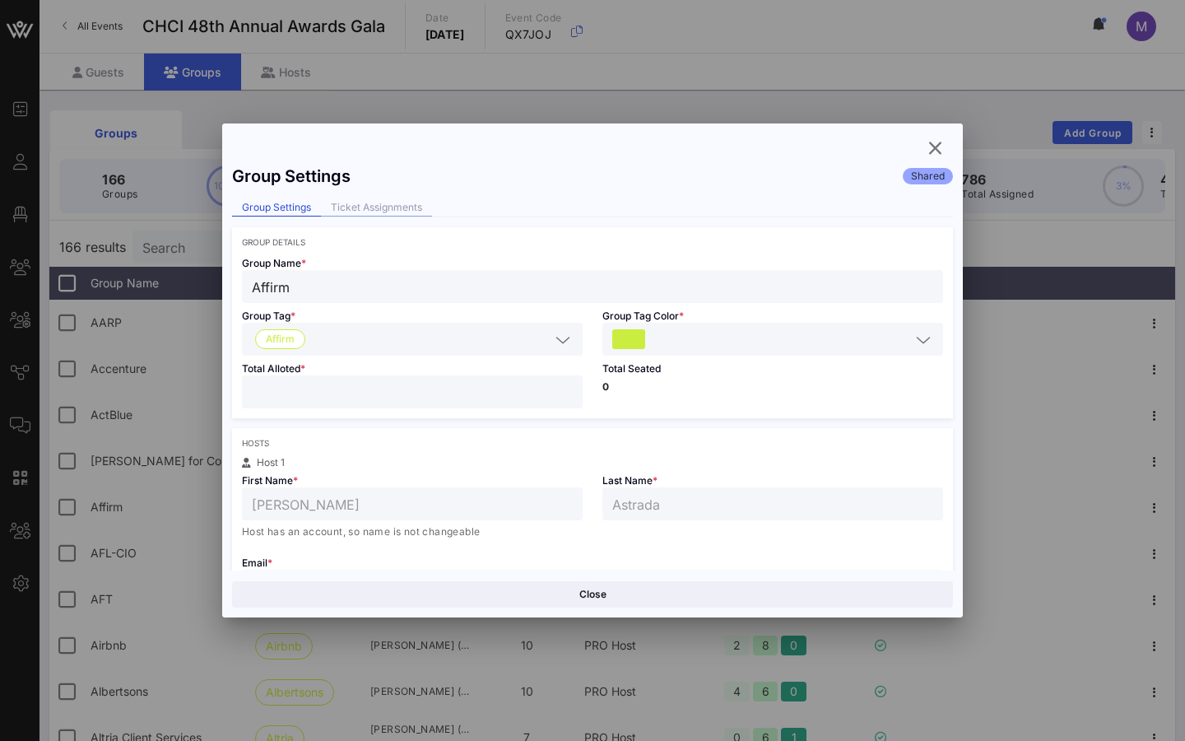
click at [367, 209] on div "Ticket Assignments" at bounding box center [376, 207] width 111 height 17
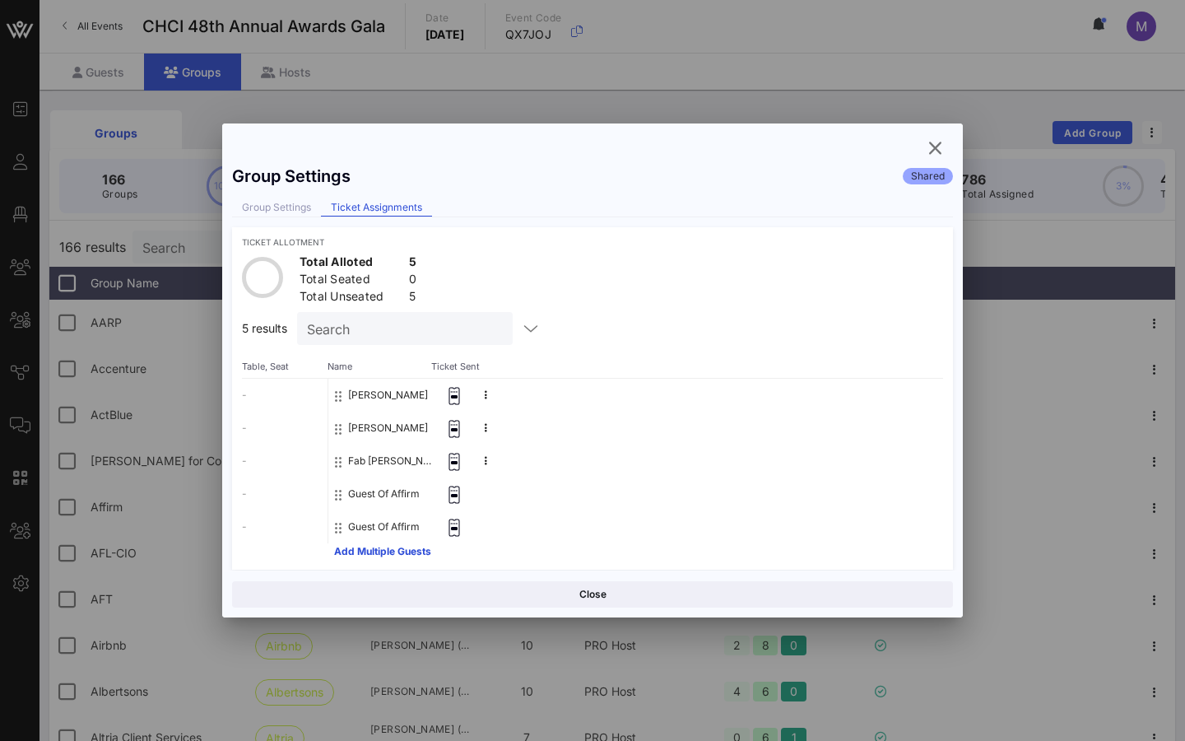
scroll to position [9, 0]
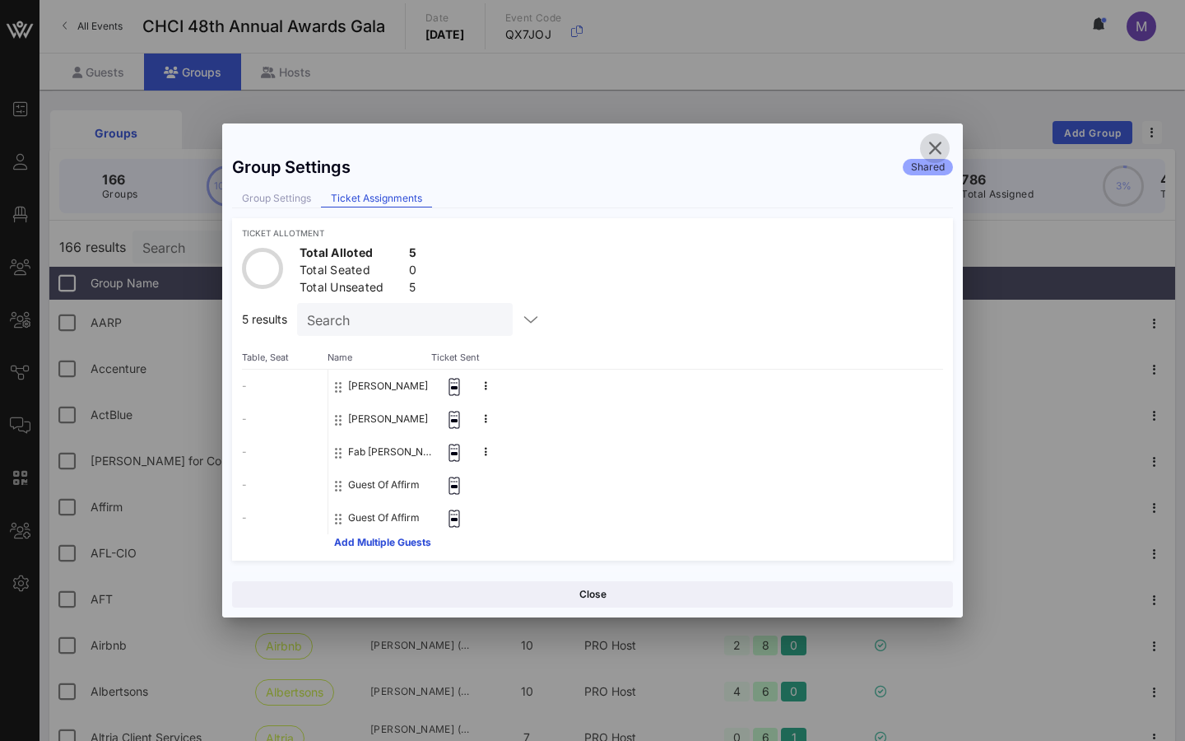
click at [873, 149] on icon "button" at bounding box center [935, 148] width 20 height 20
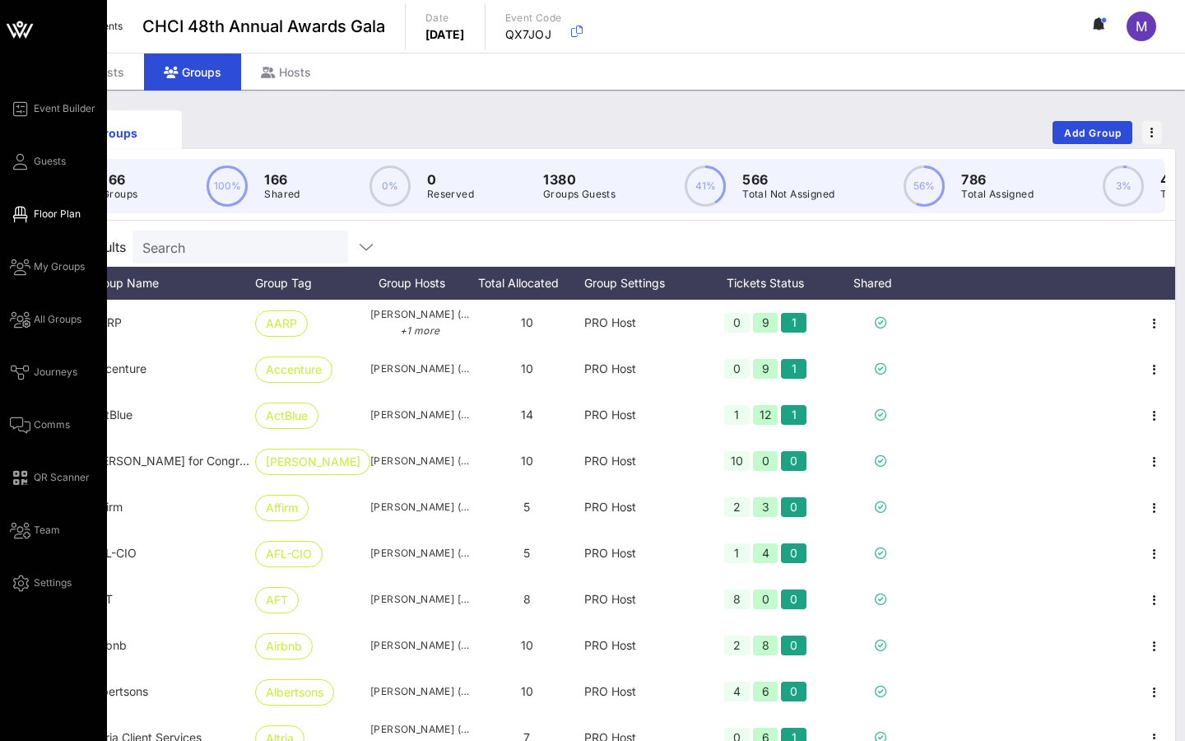
click at [53, 216] on span "Floor Plan" at bounding box center [57, 214] width 47 height 15
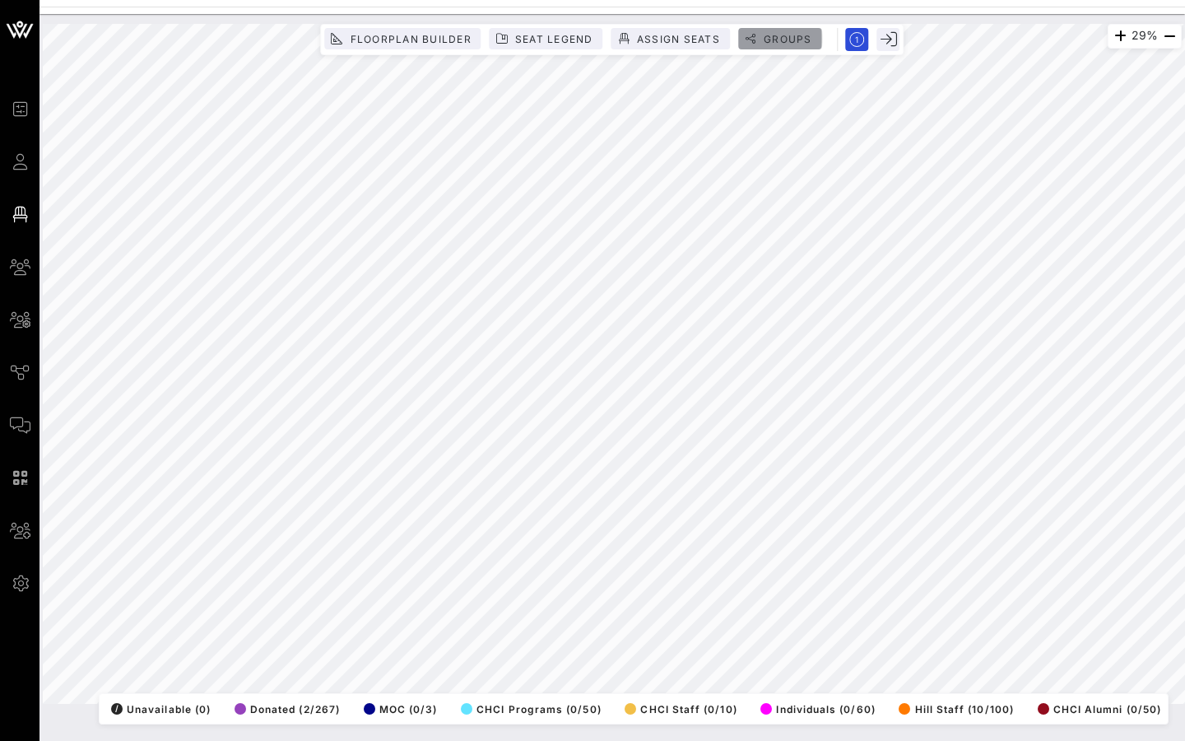
click at [766, 40] on span "Groups" at bounding box center [787, 39] width 49 height 12
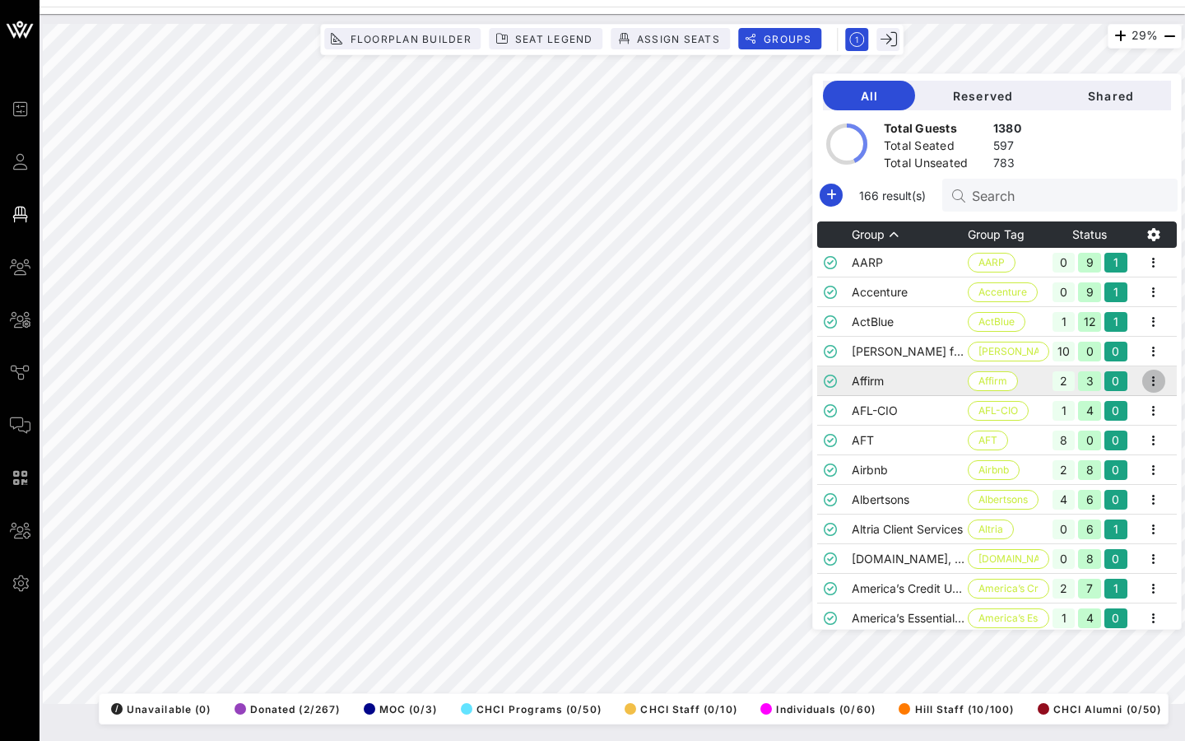
click at [873, 378] on icon "button" at bounding box center [1154, 381] width 20 height 20
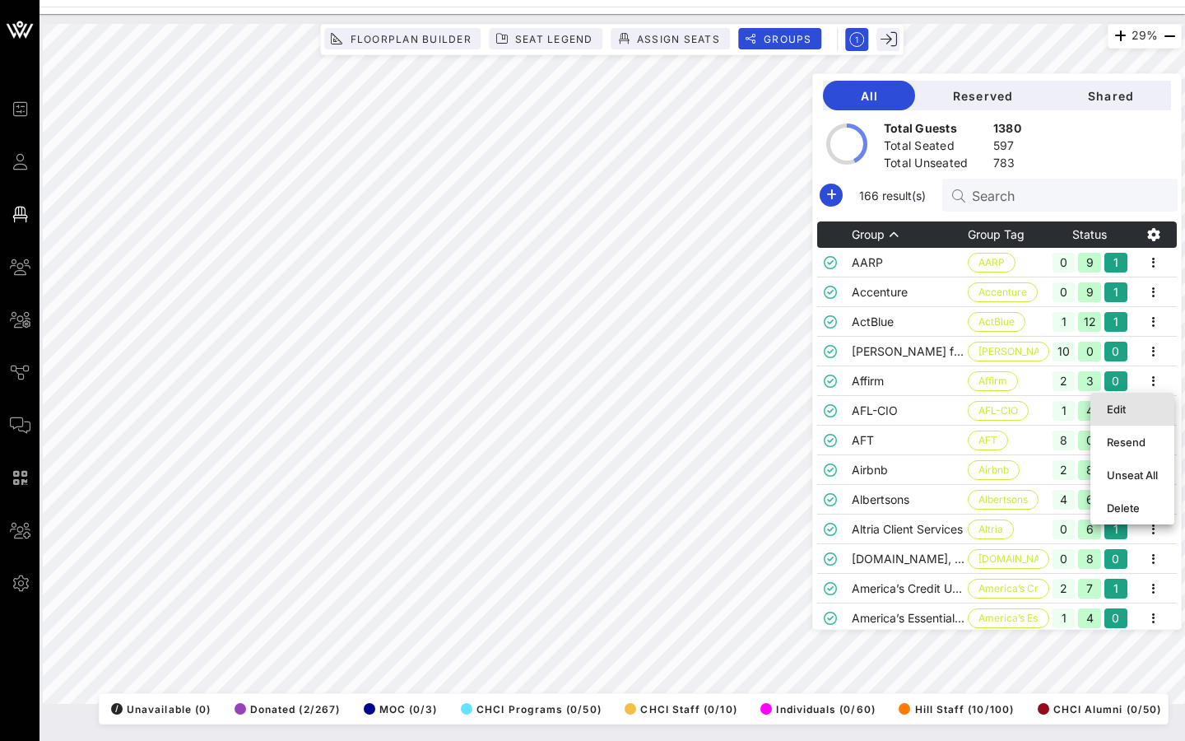
click at [873, 406] on div "Edit" at bounding box center [1132, 409] width 51 height 13
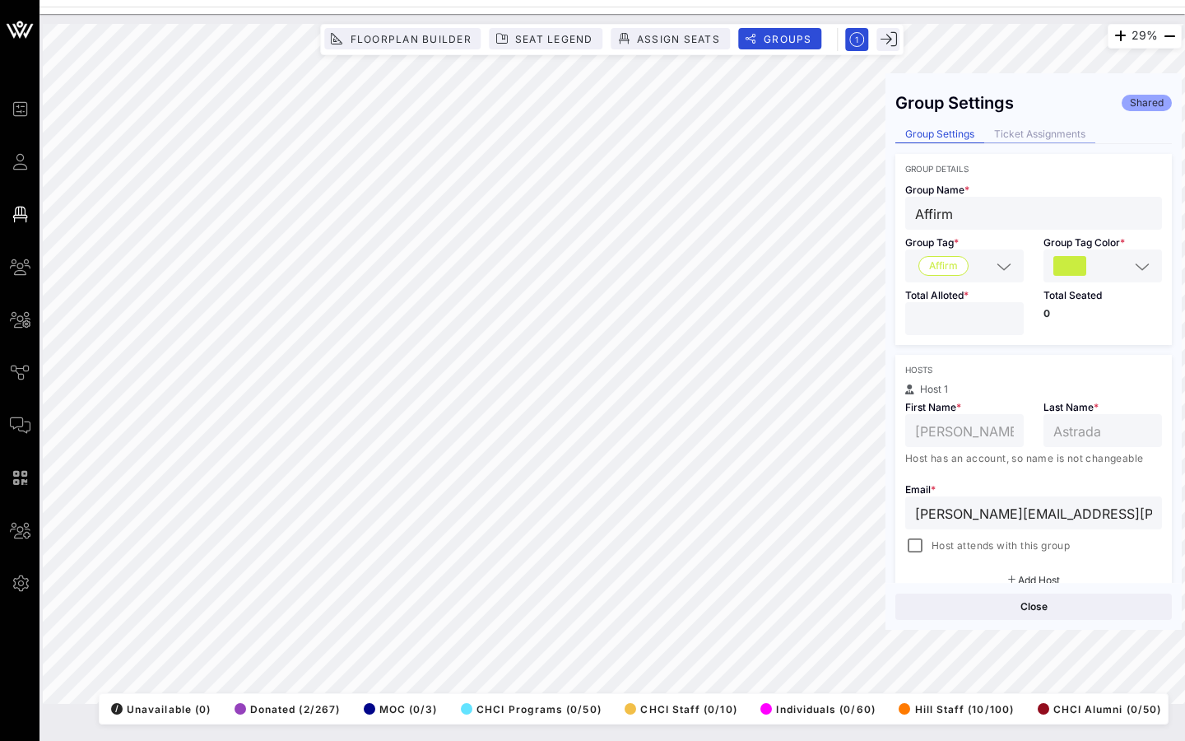
click at [873, 132] on div "Ticket Assignments" at bounding box center [1040, 134] width 111 height 17
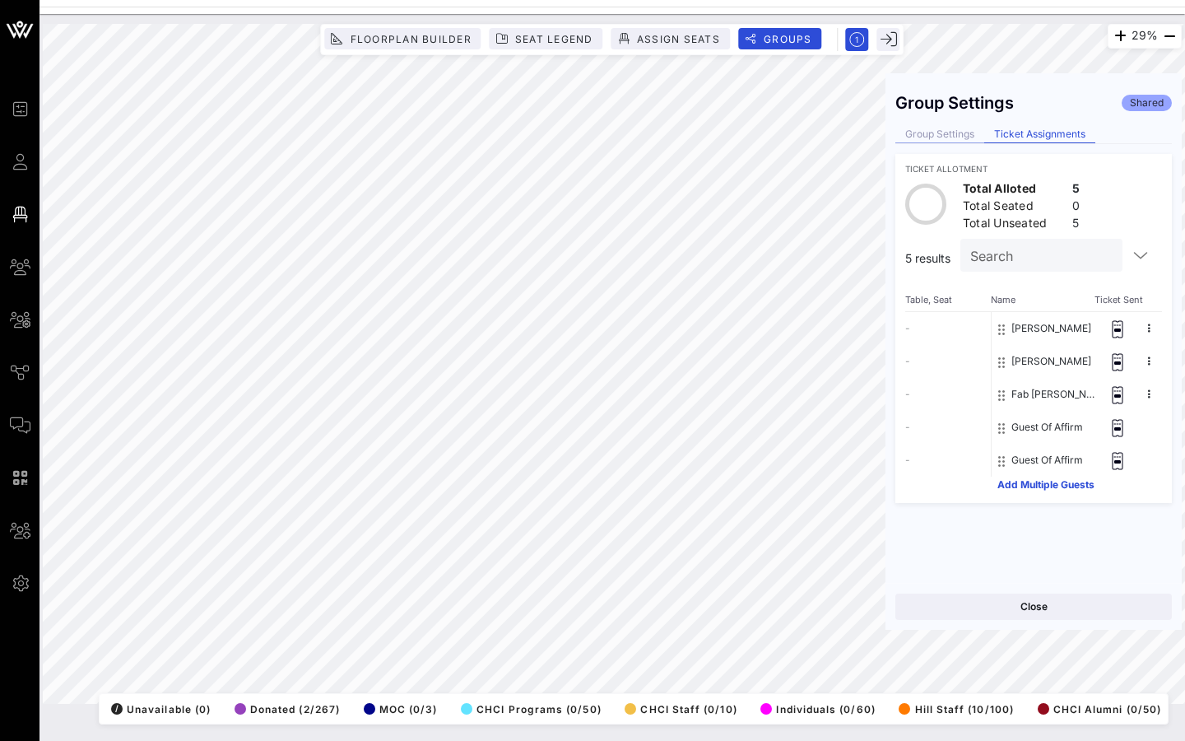
click at [873, 137] on div "Group Settings" at bounding box center [940, 134] width 89 height 17
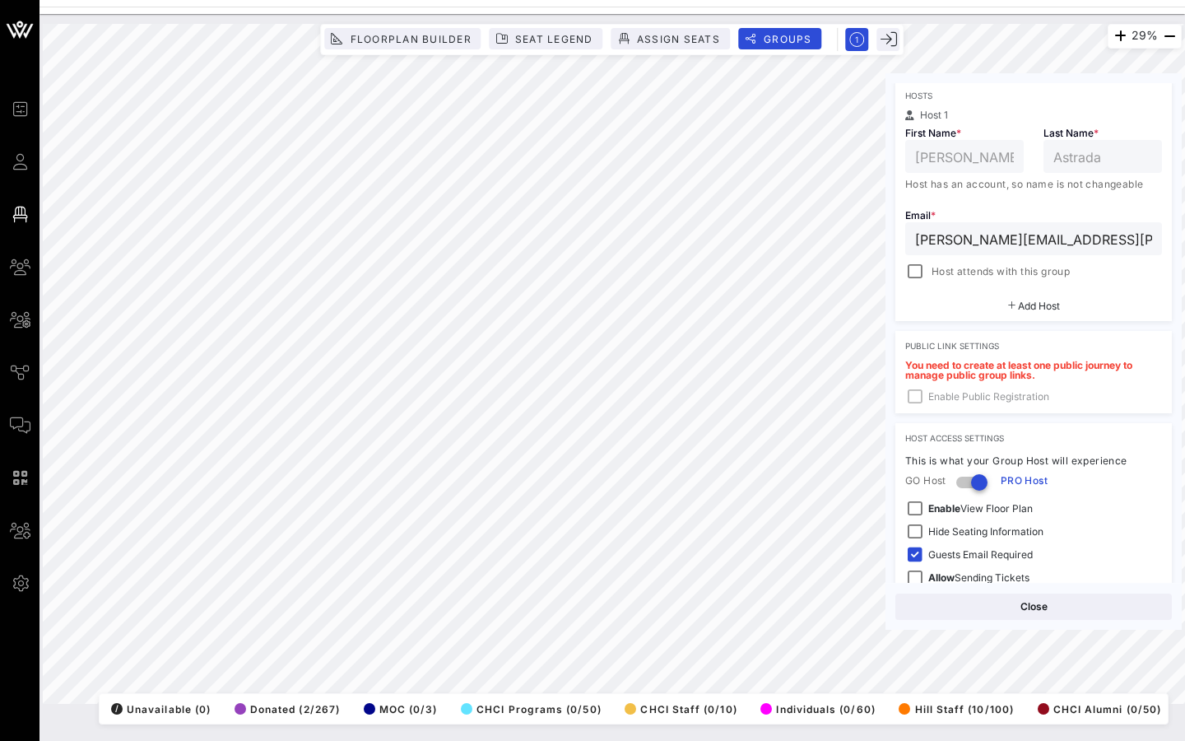
scroll to position [310, 0]
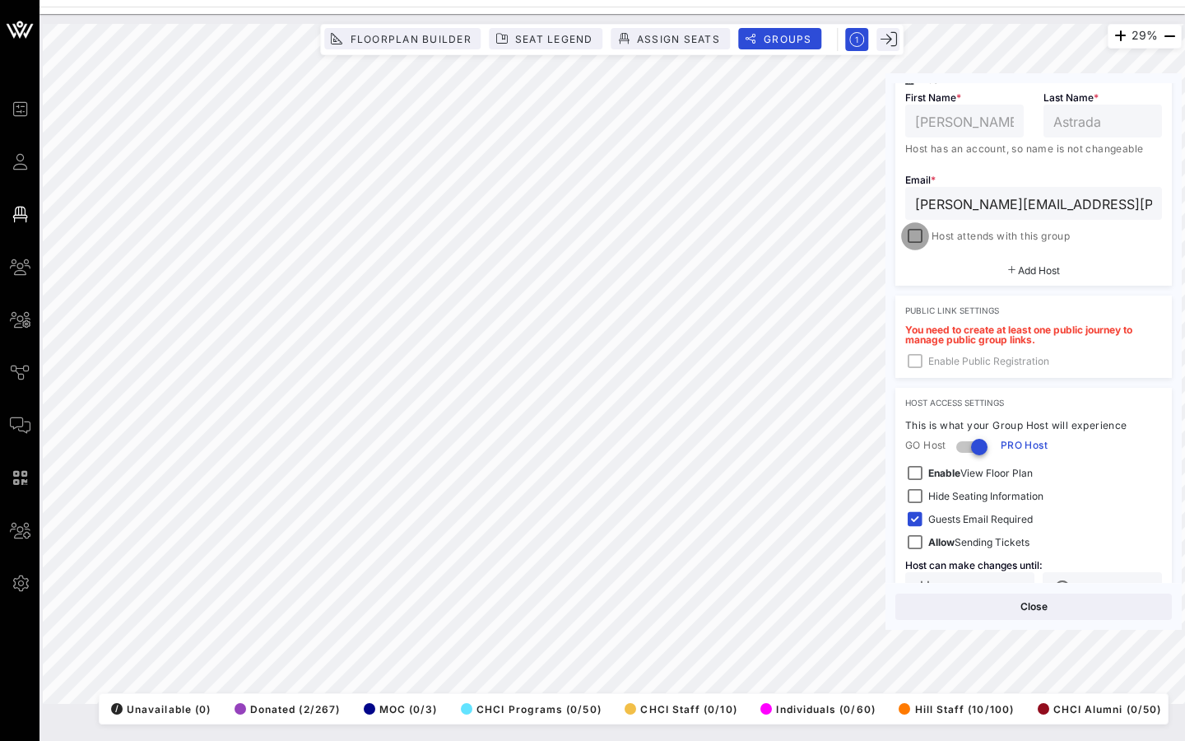
click at [873, 238] on div at bounding box center [915, 236] width 23 height 23
click at [873, 605] on button "Save" at bounding box center [1104, 607] width 135 height 26
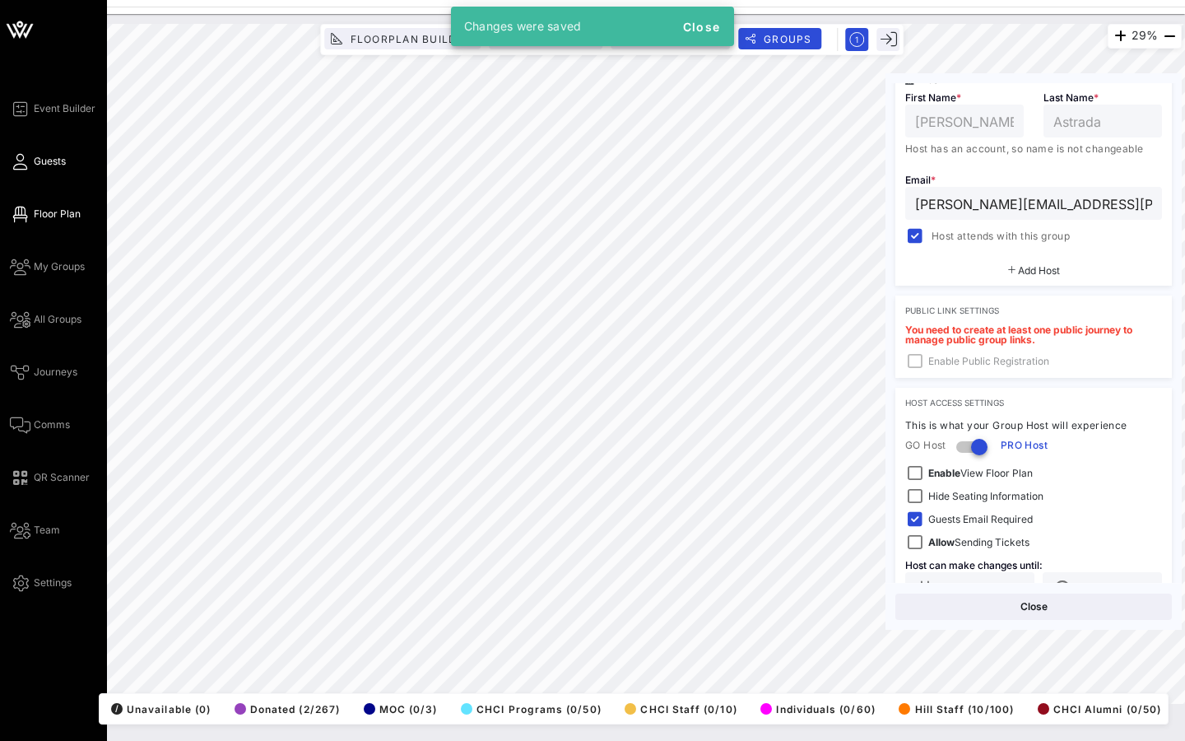
click at [48, 165] on span "Guests" at bounding box center [50, 161] width 32 height 15
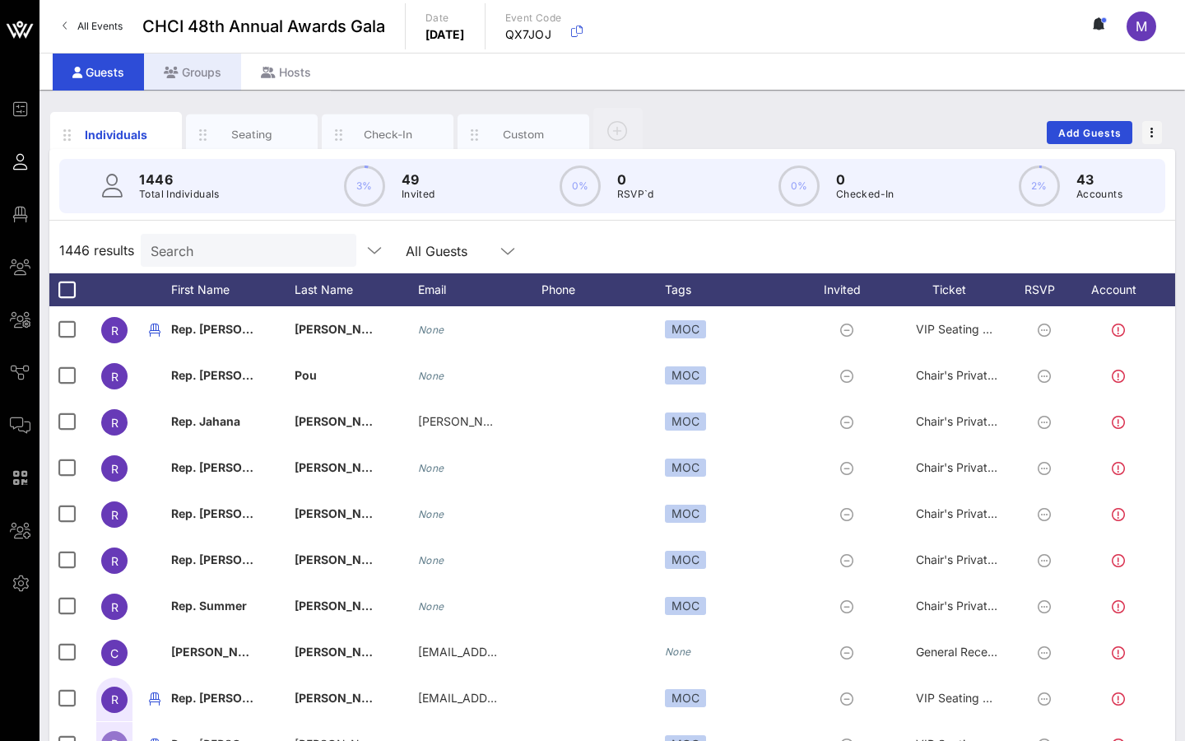
click at [209, 84] on div "Groups" at bounding box center [192, 72] width 97 height 37
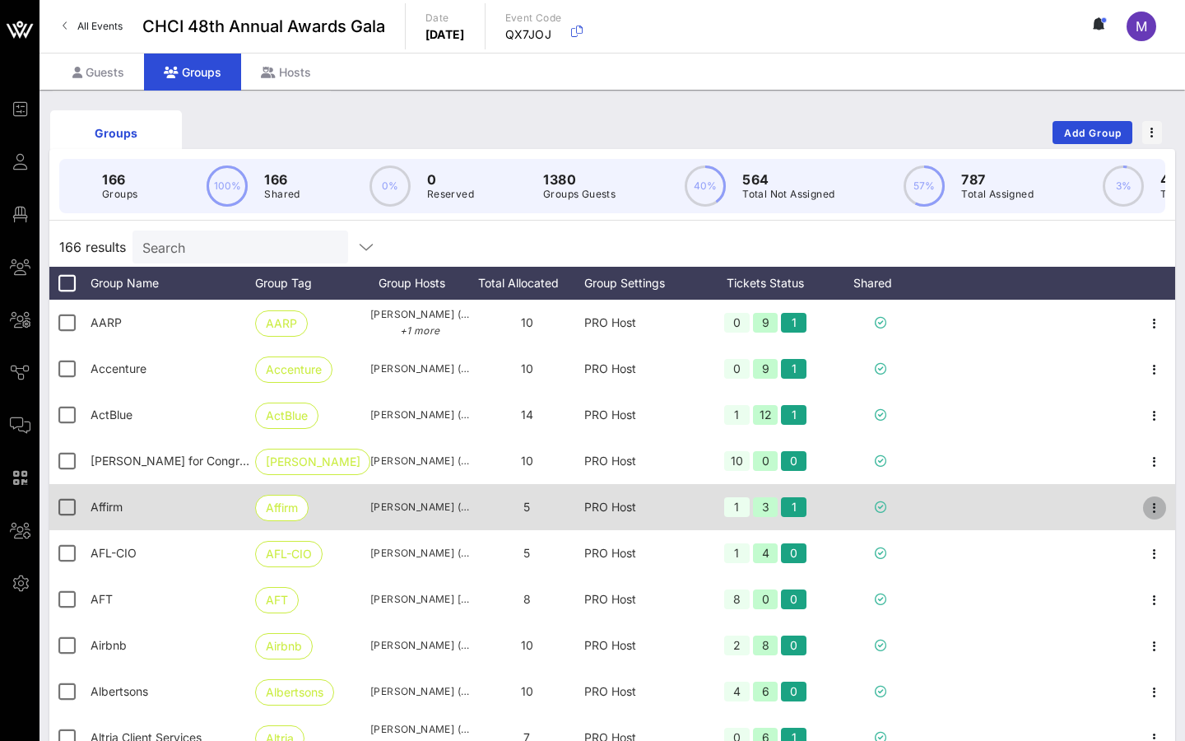
click at [873, 506] on icon "button" at bounding box center [1155, 508] width 20 height 20
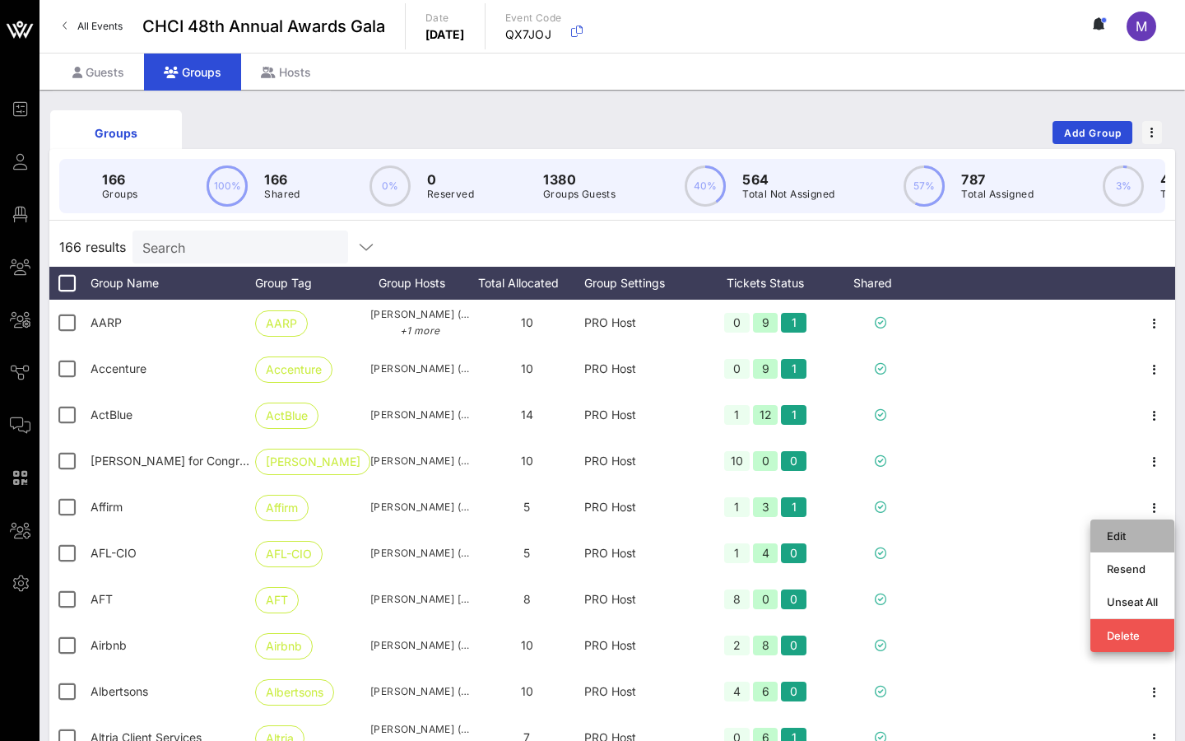
click at [873, 529] on div "Edit" at bounding box center [1132, 535] width 51 height 13
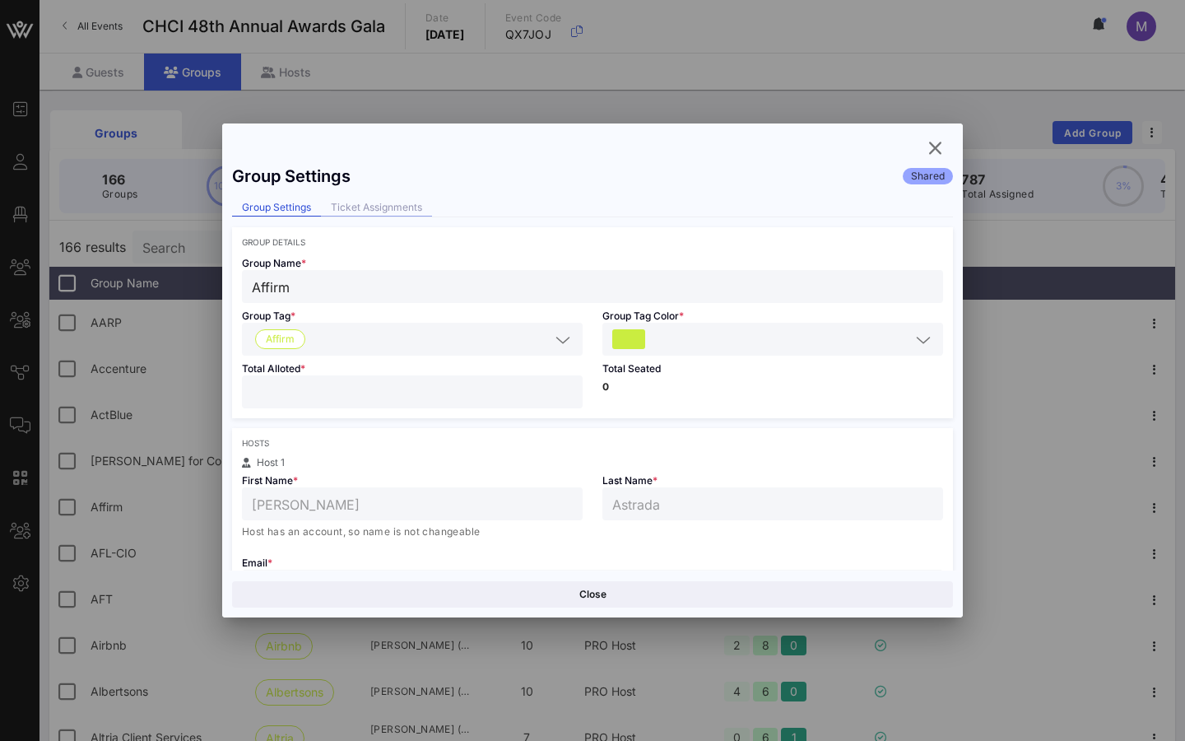
click at [356, 207] on div "Ticket Assignments" at bounding box center [376, 207] width 111 height 17
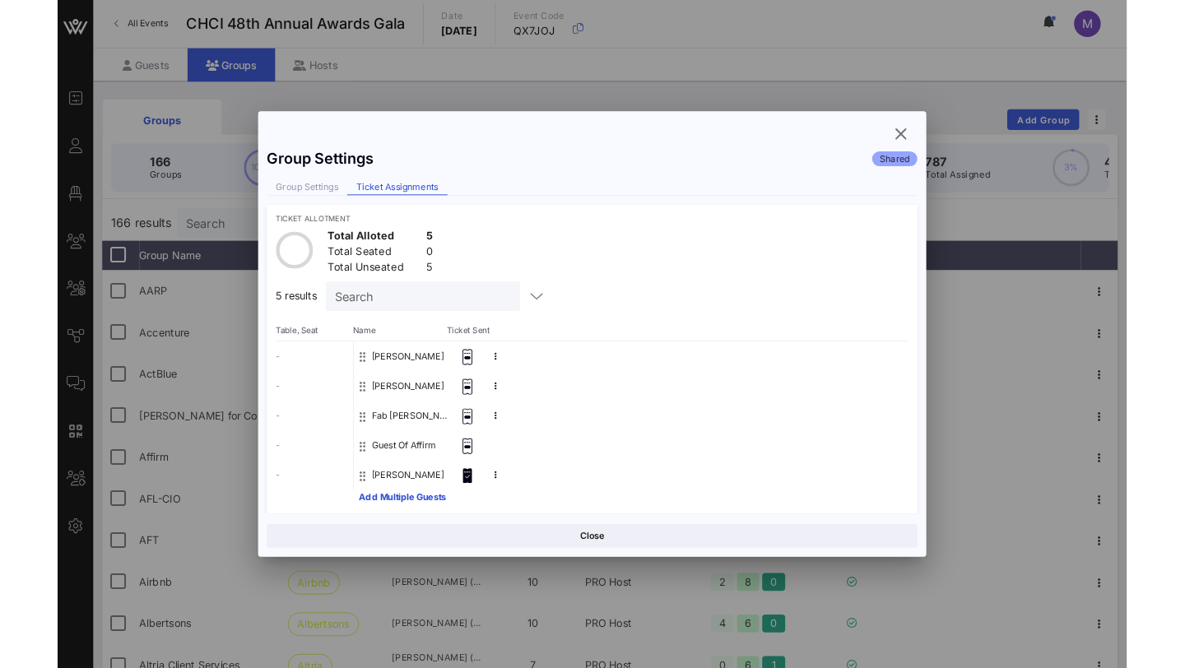
scroll to position [9, 0]
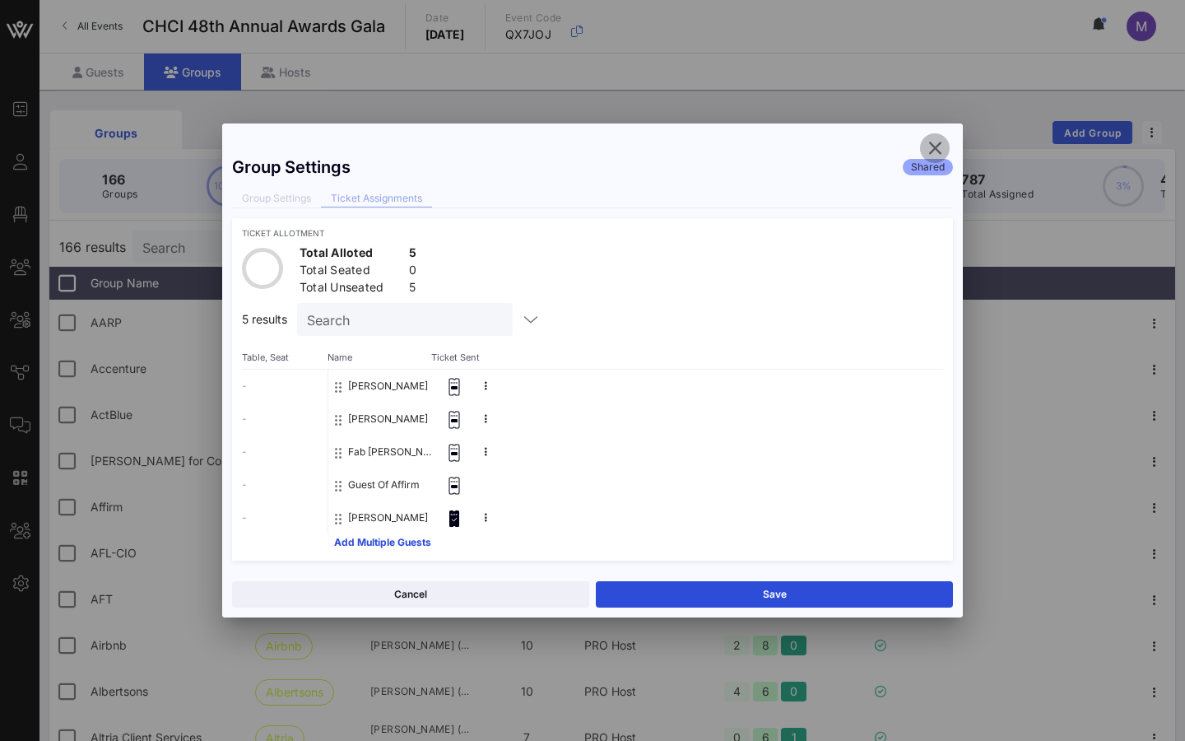
click at [873, 145] on icon "button" at bounding box center [935, 148] width 20 height 20
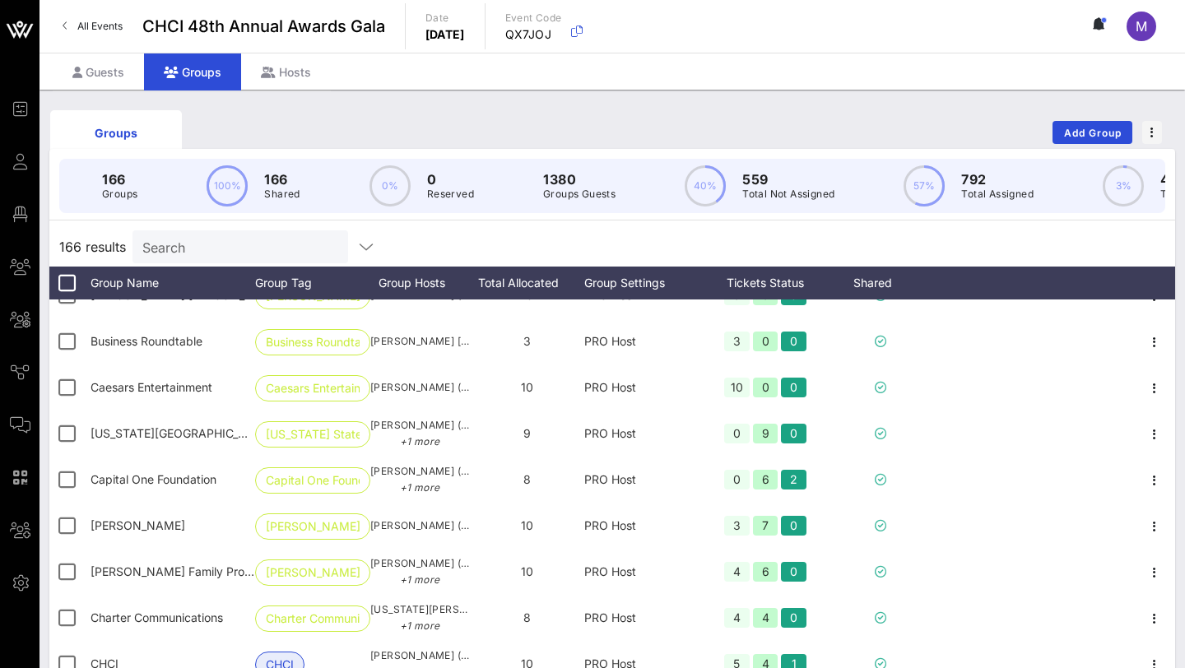
scroll to position [1773, 0]
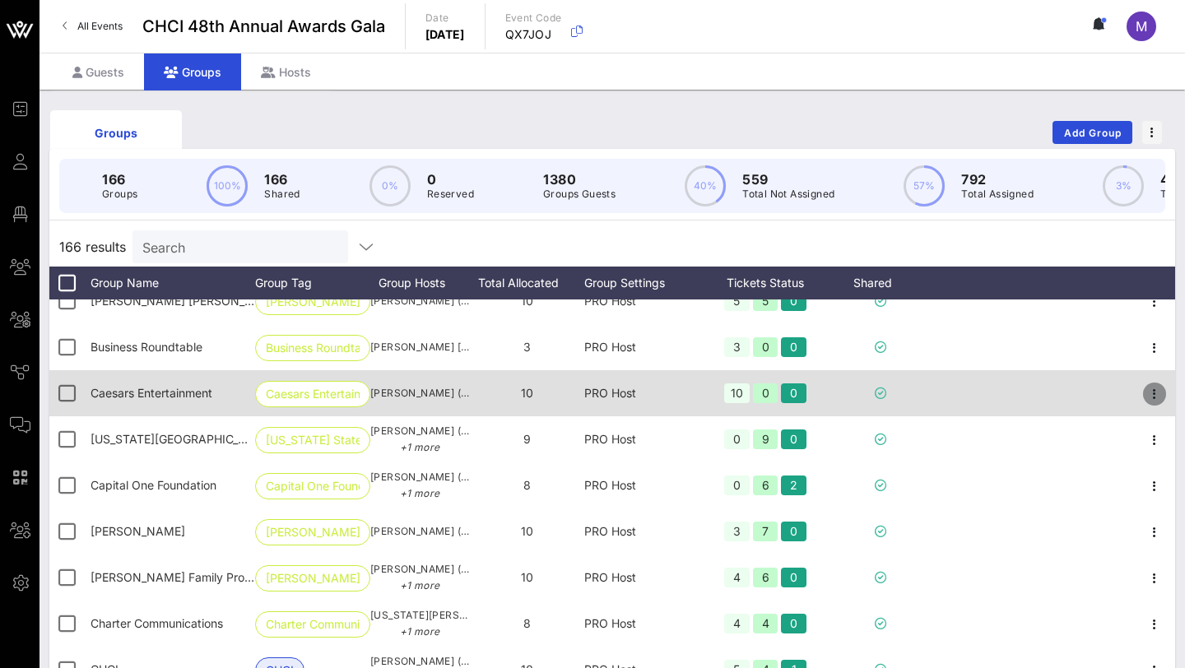
click at [873, 397] on icon "button" at bounding box center [1155, 394] width 20 height 20
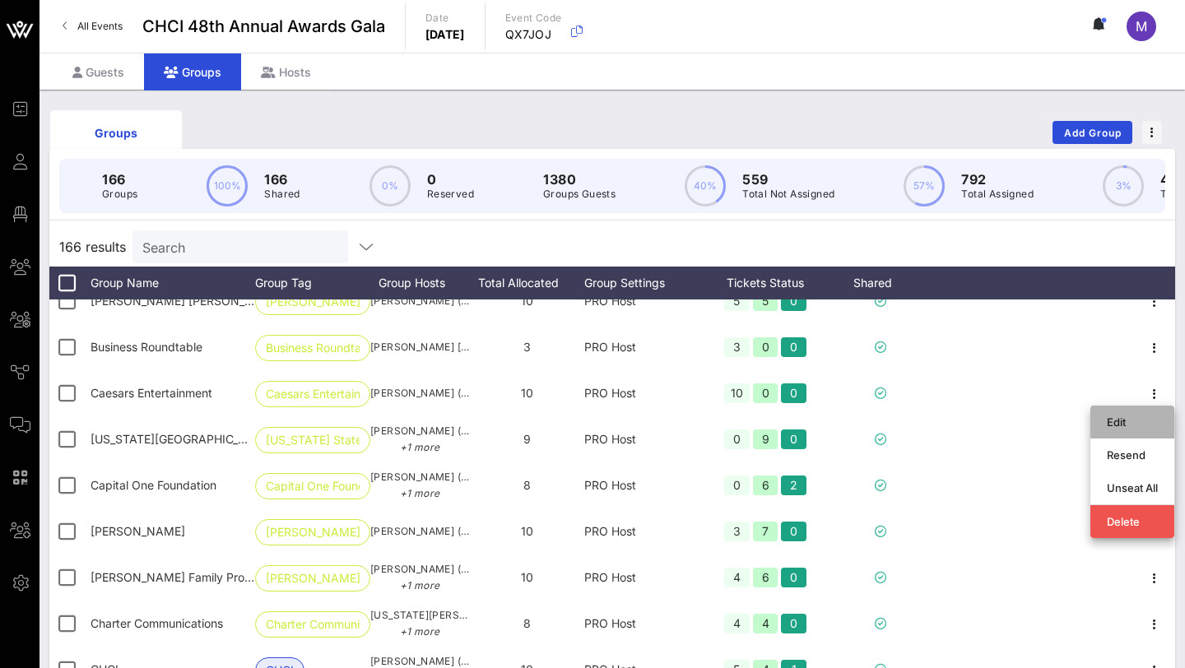
click at [873, 410] on div "Edit" at bounding box center [1132, 422] width 51 height 26
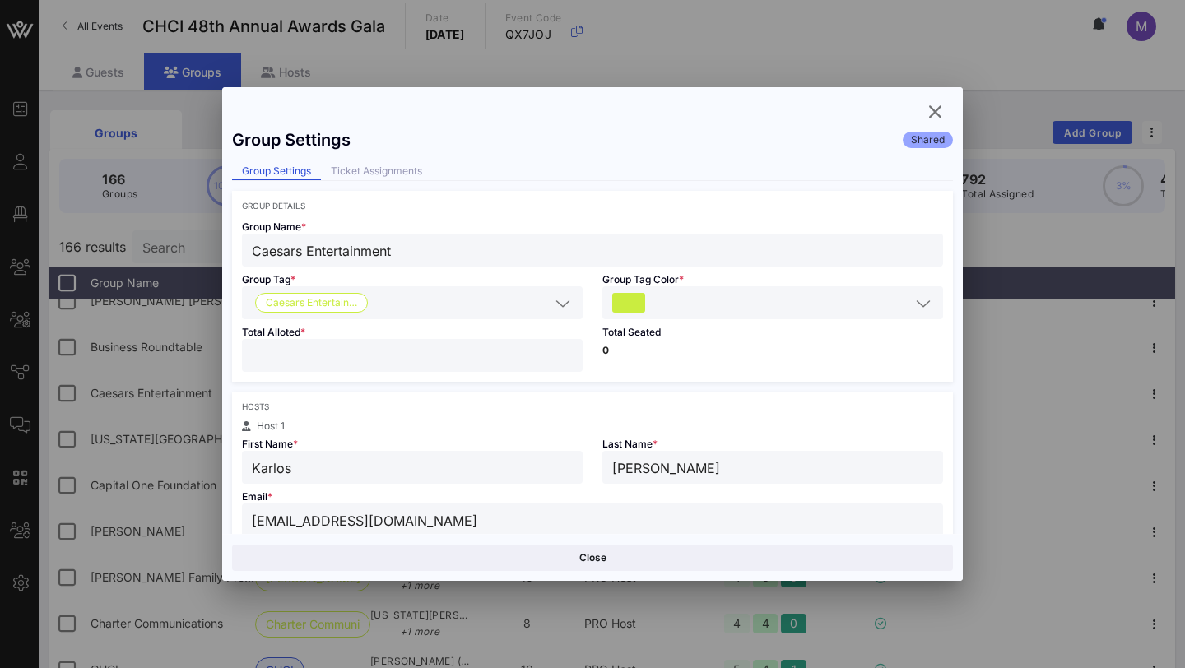
click at [400, 184] on div "Group Settings Shared Group Settings Ticket Assignments Group Details Group Nam…" at bounding box center [592, 327] width 741 height 414
click at [396, 168] on div "Ticket Assignments" at bounding box center [376, 171] width 111 height 17
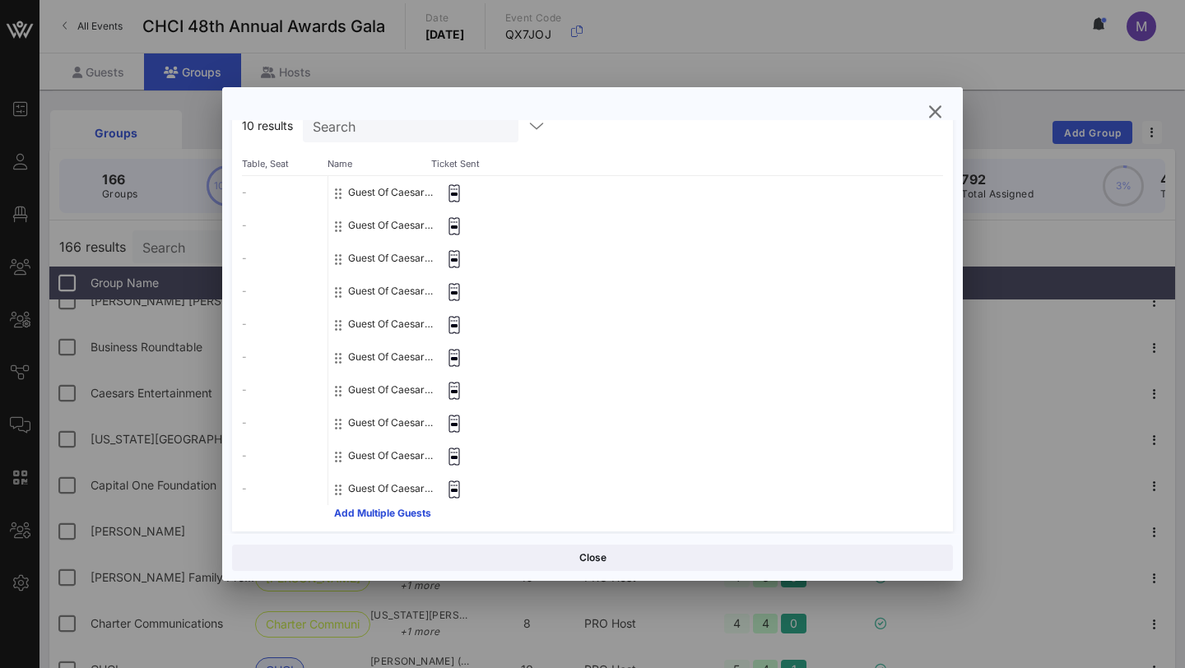
scroll to position [174, 0]
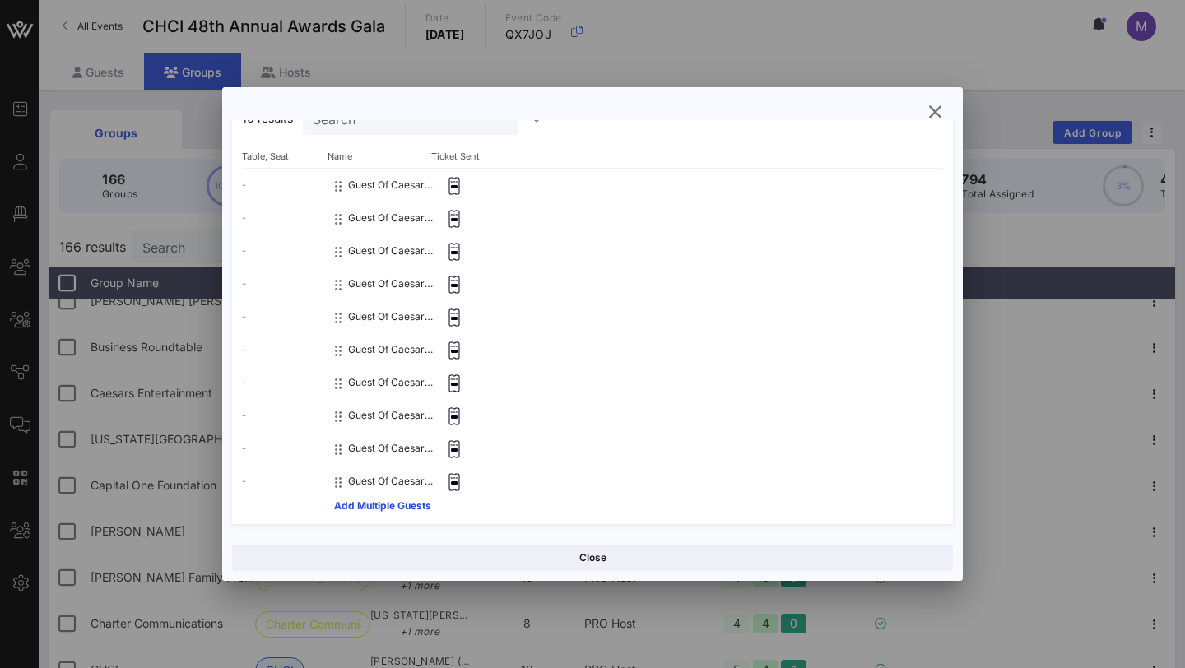
click at [168, 92] on div at bounding box center [592, 334] width 1185 height 668
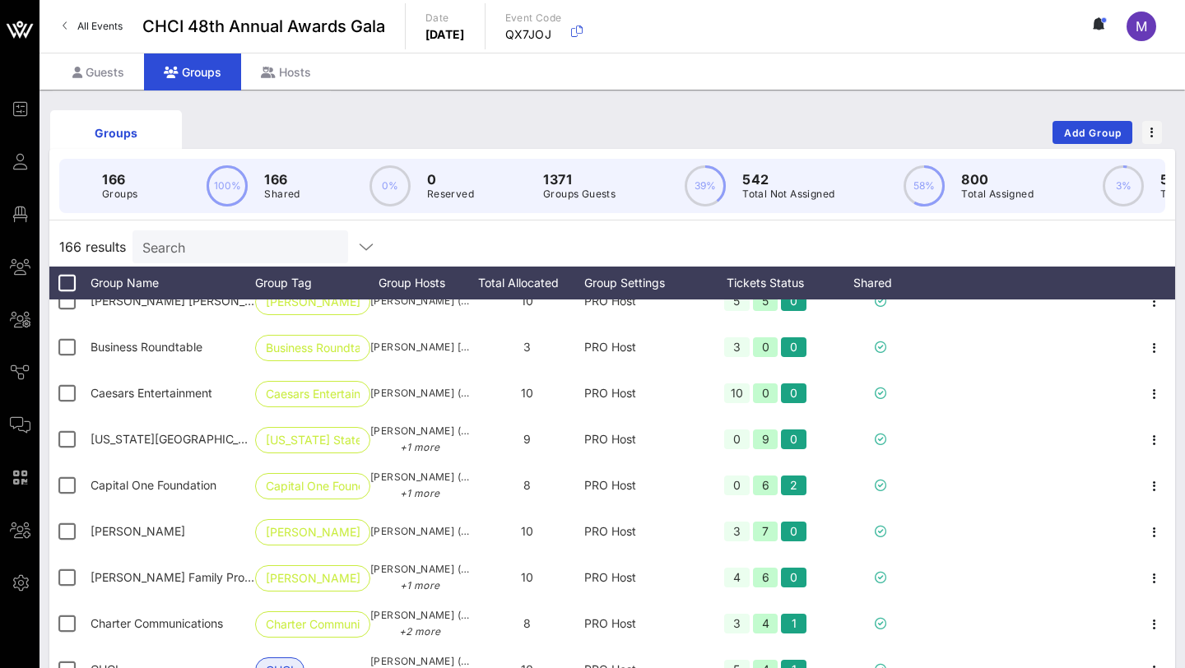
click at [192, 259] on div "Search" at bounding box center [238, 246] width 193 height 33
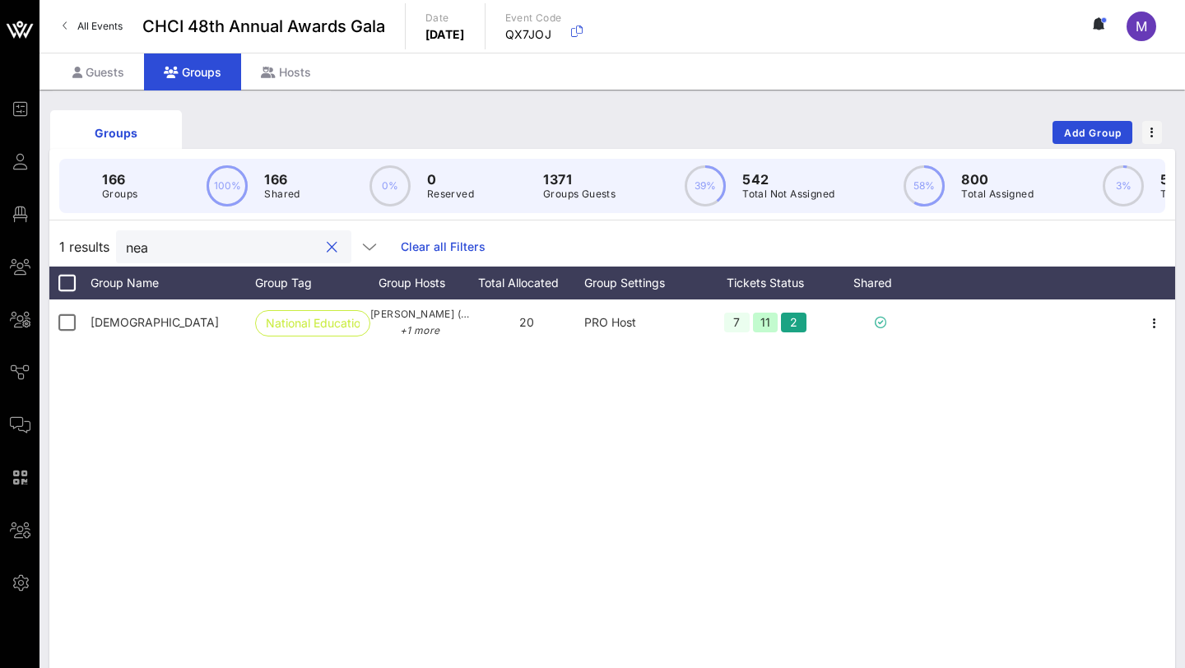
scroll to position [0, 0]
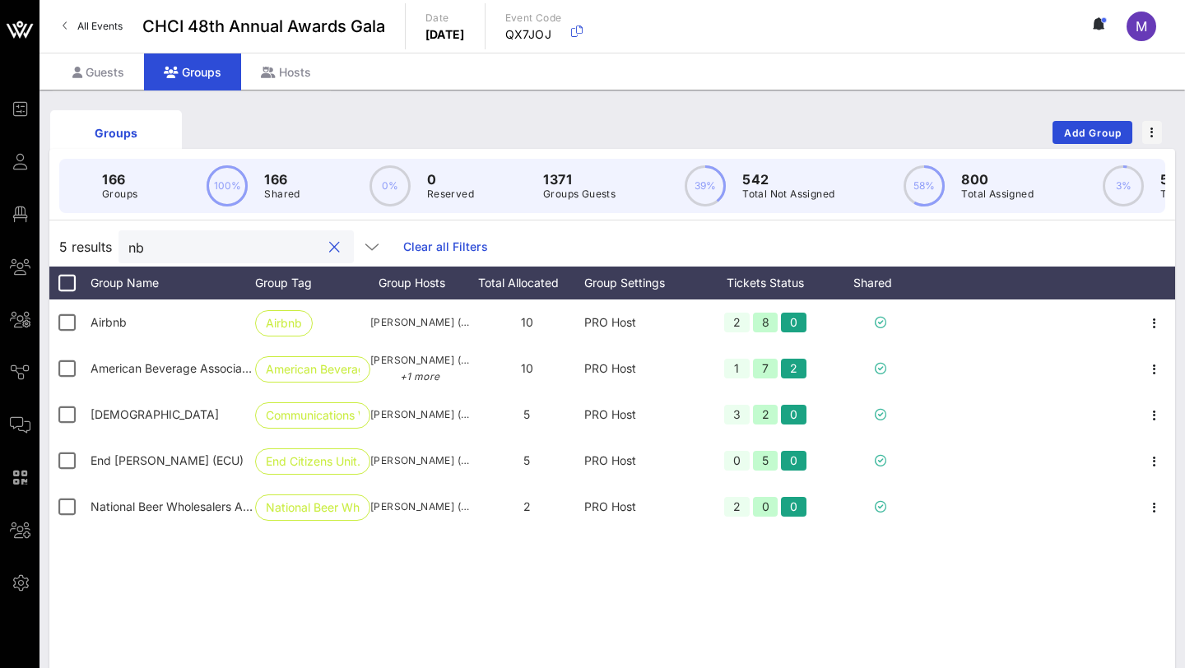
type input "n"
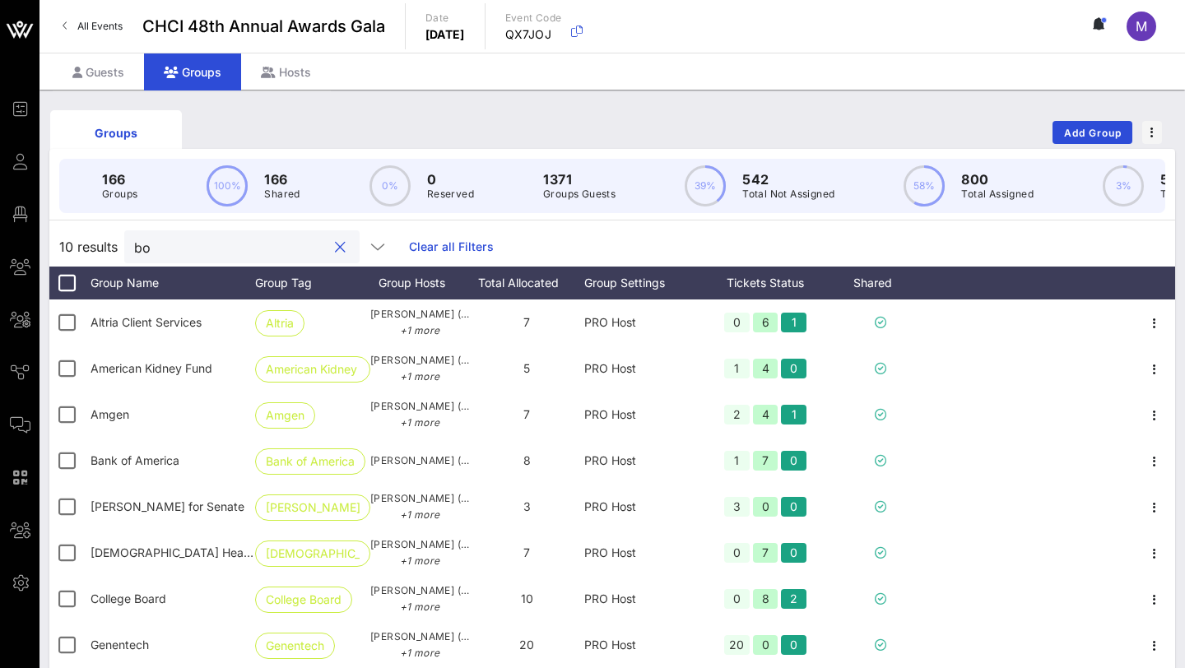
type input "b"
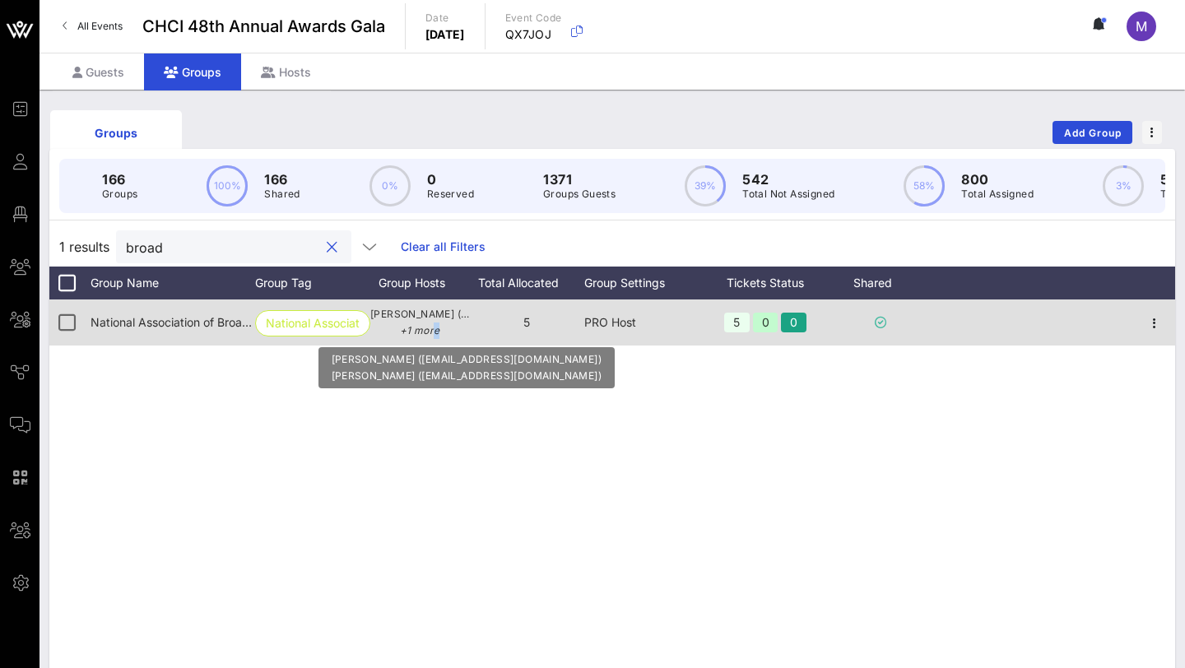
click at [435, 339] on div "[PERSON_NAME] ([EMAIL_ADDRESS][DOMAIN_NAME]) +1 more" at bounding box center [419, 323] width 99 height 46
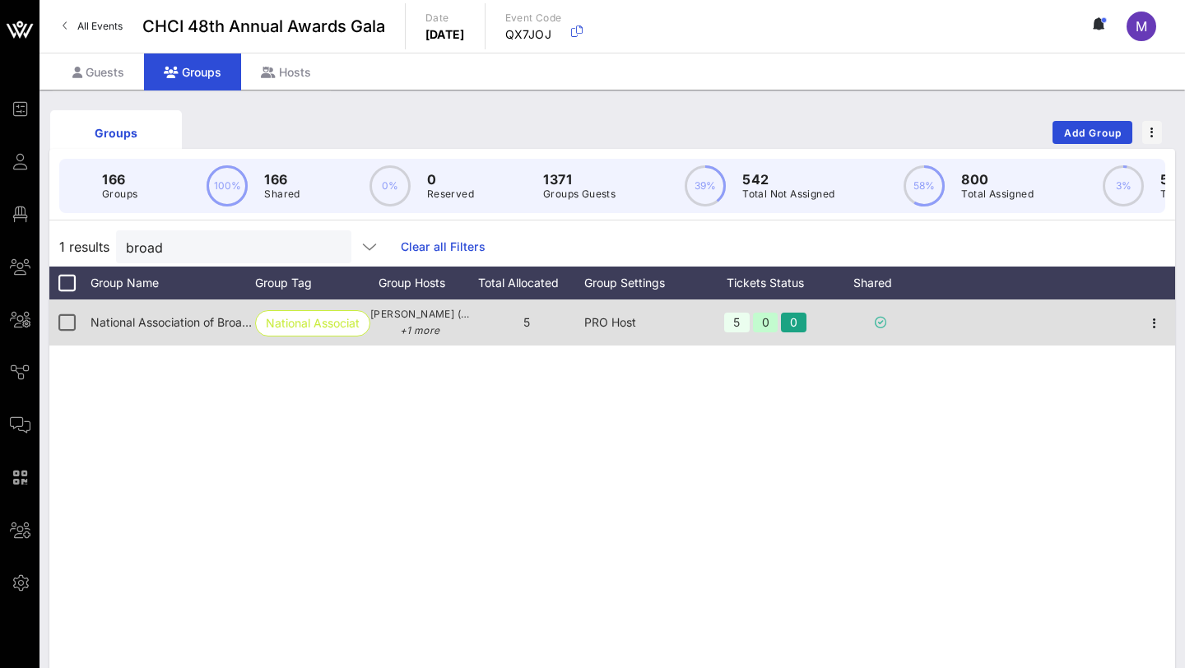
click at [873, 320] on div at bounding box center [1032, 323] width 204 height 46
click at [873, 320] on icon "button" at bounding box center [1155, 324] width 20 height 20
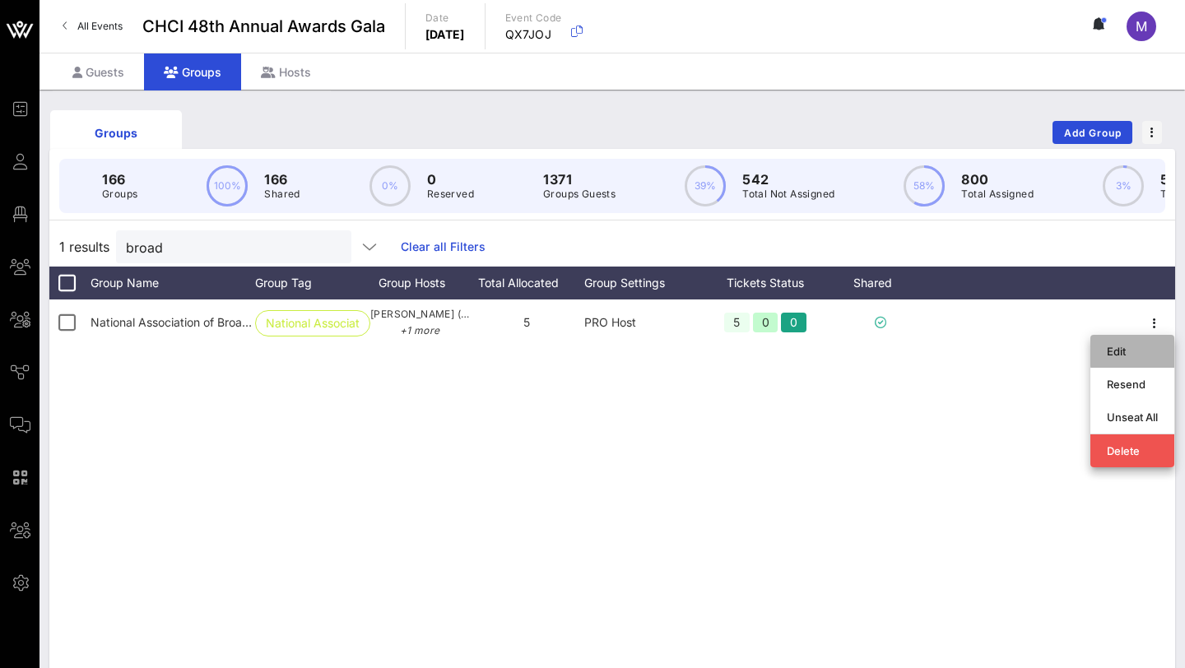
click at [873, 345] on div "Edit" at bounding box center [1132, 351] width 51 height 13
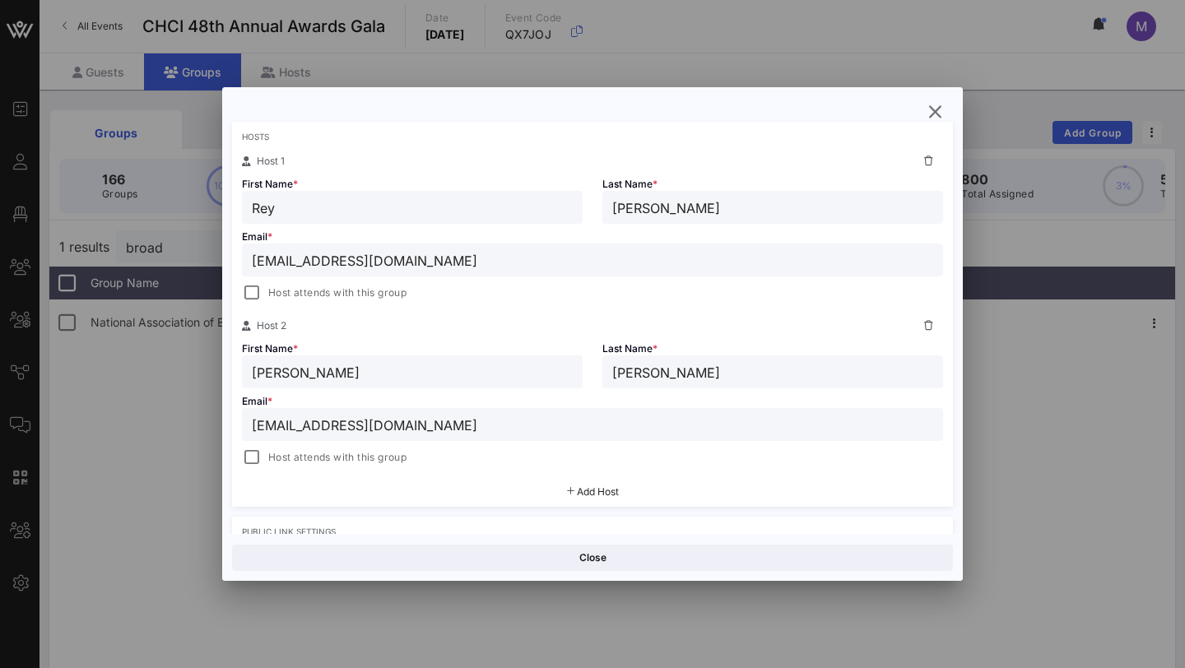
scroll to position [273, 0]
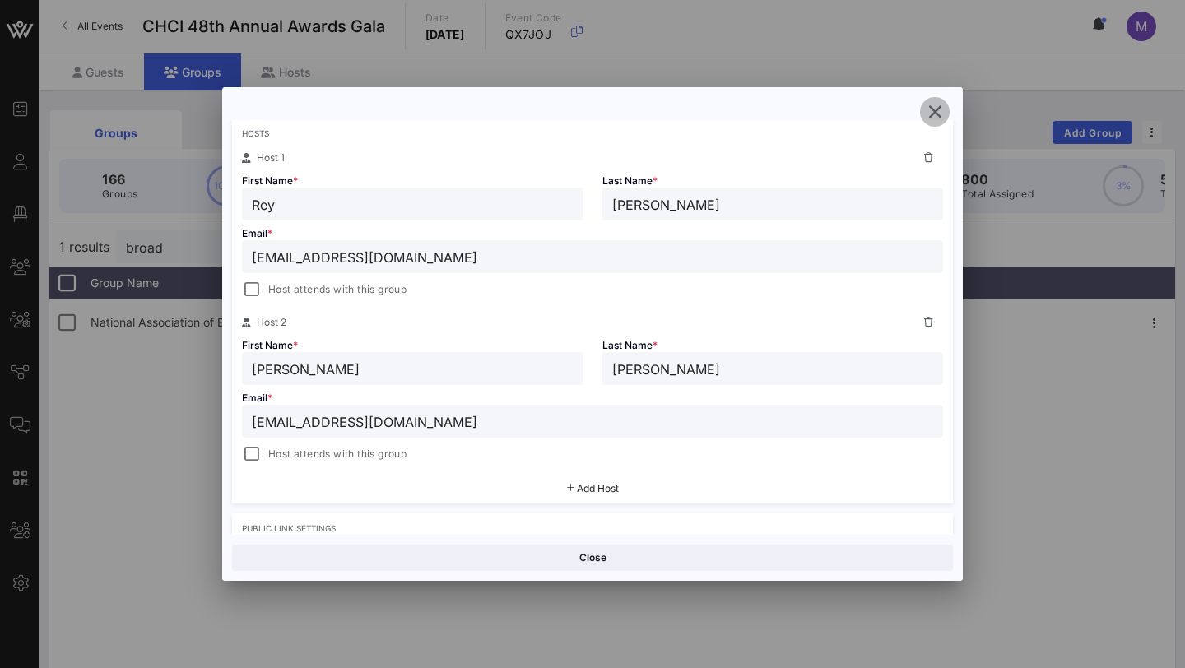
click at [873, 106] on icon "button" at bounding box center [935, 112] width 20 height 20
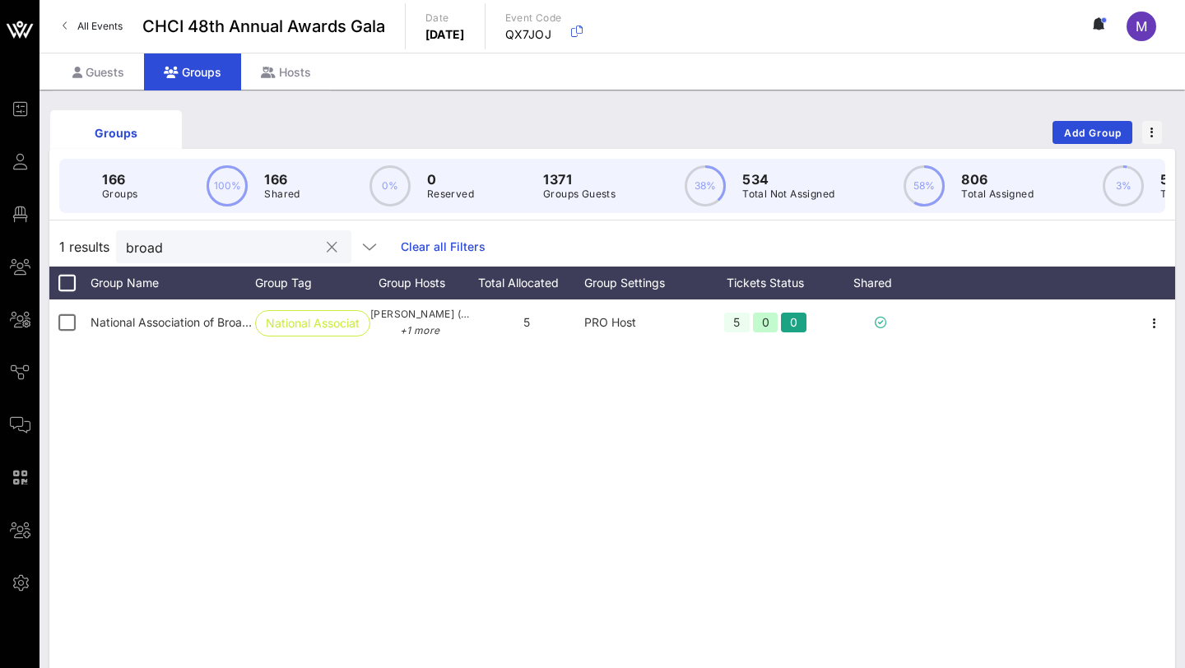
click at [238, 246] on input "broad" at bounding box center [222, 246] width 193 height 21
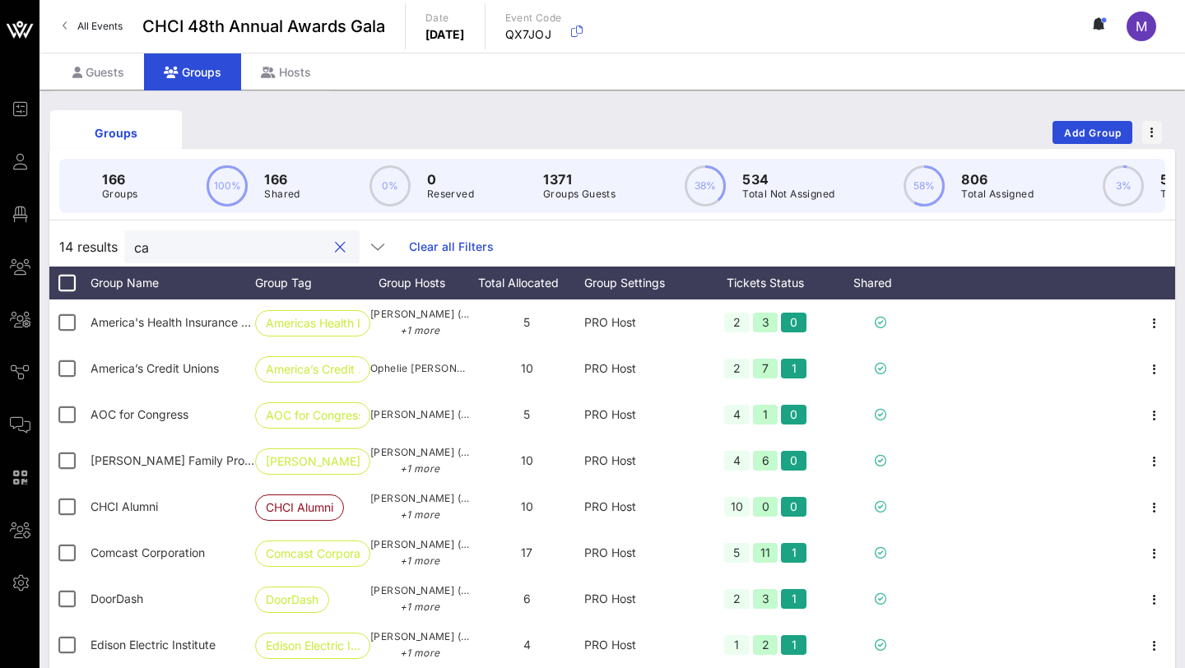
type input "c"
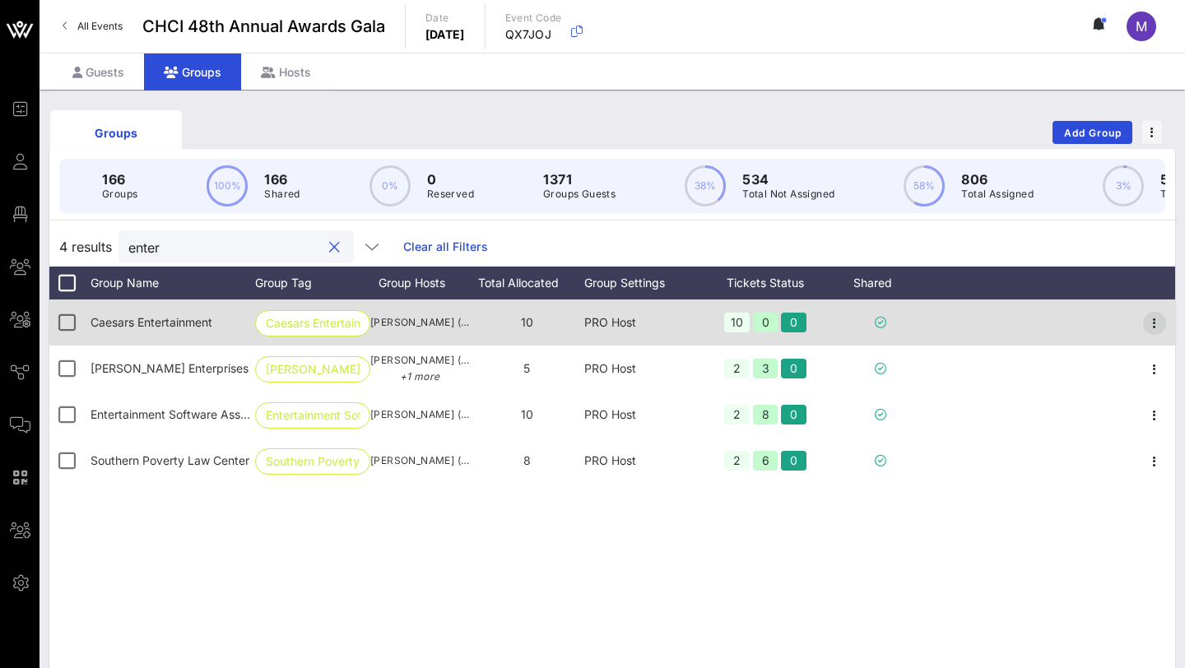
type input "enter"
click at [873, 323] on icon "button" at bounding box center [1155, 324] width 20 height 20
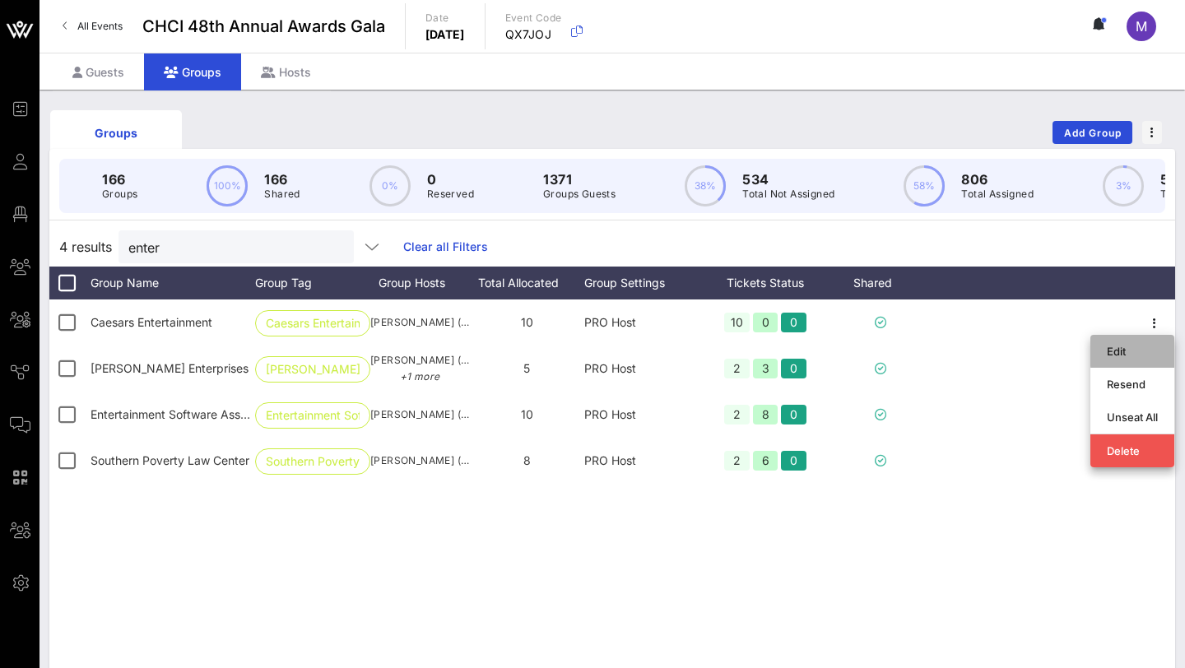
click at [873, 348] on div "Edit" at bounding box center [1132, 351] width 51 height 13
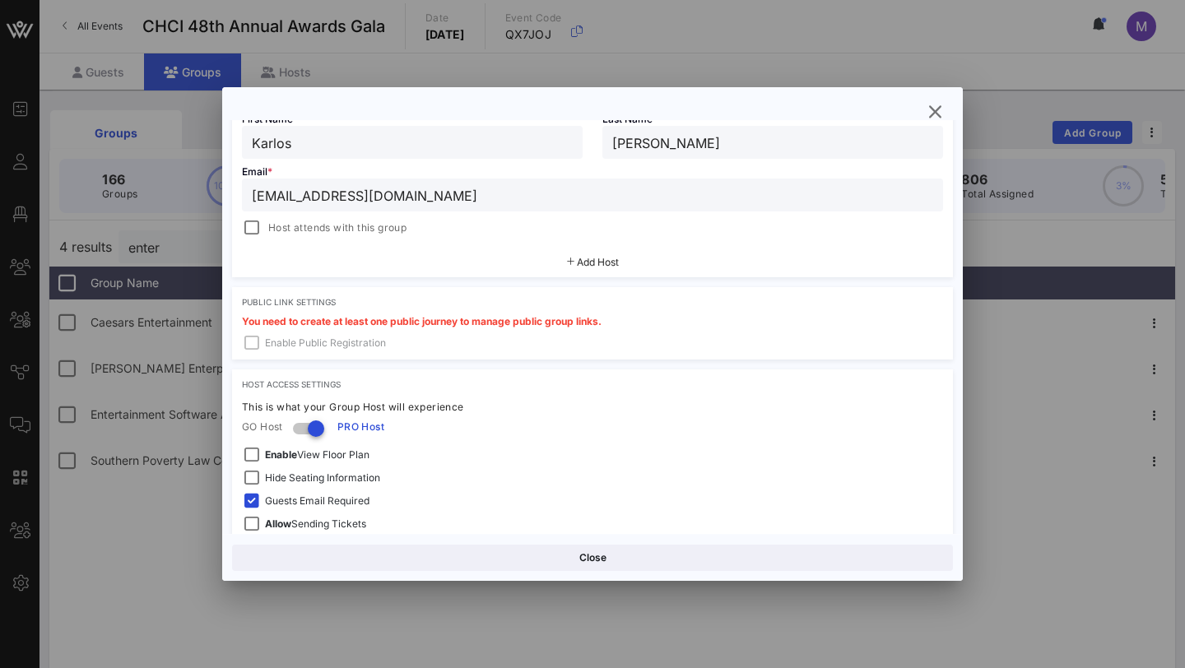
scroll to position [329, 0]
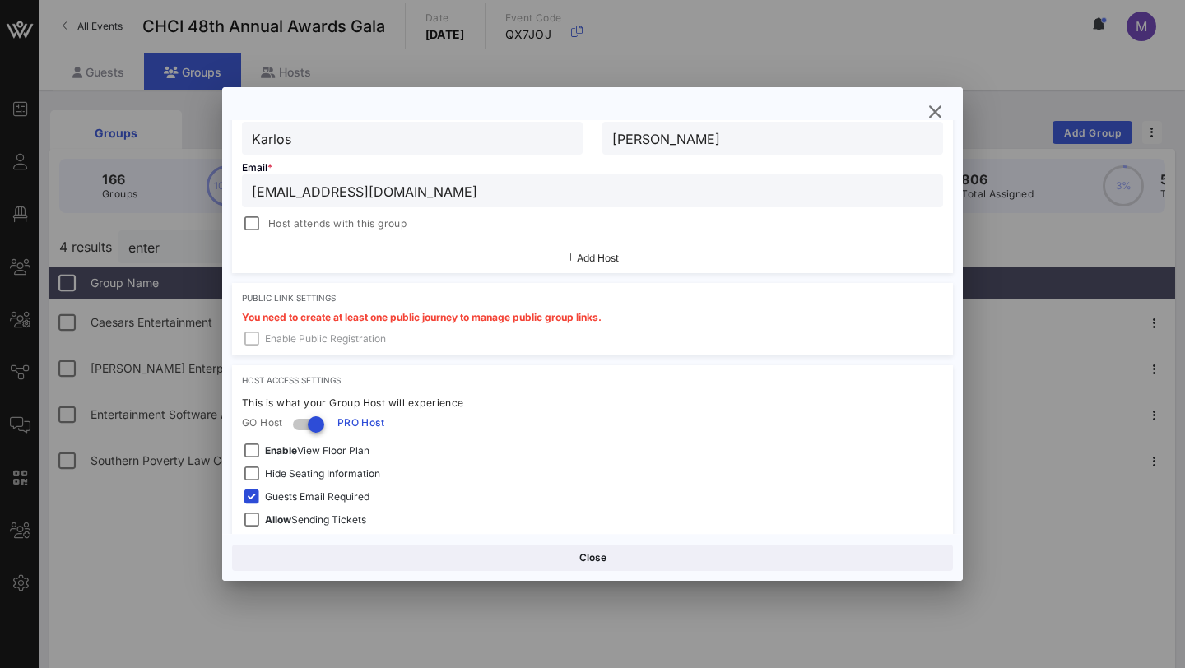
click at [556, 263] on div "Add Host" at bounding box center [592, 259] width 721 height 30
click at [582, 261] on span "Add Host" at bounding box center [598, 258] width 42 height 12
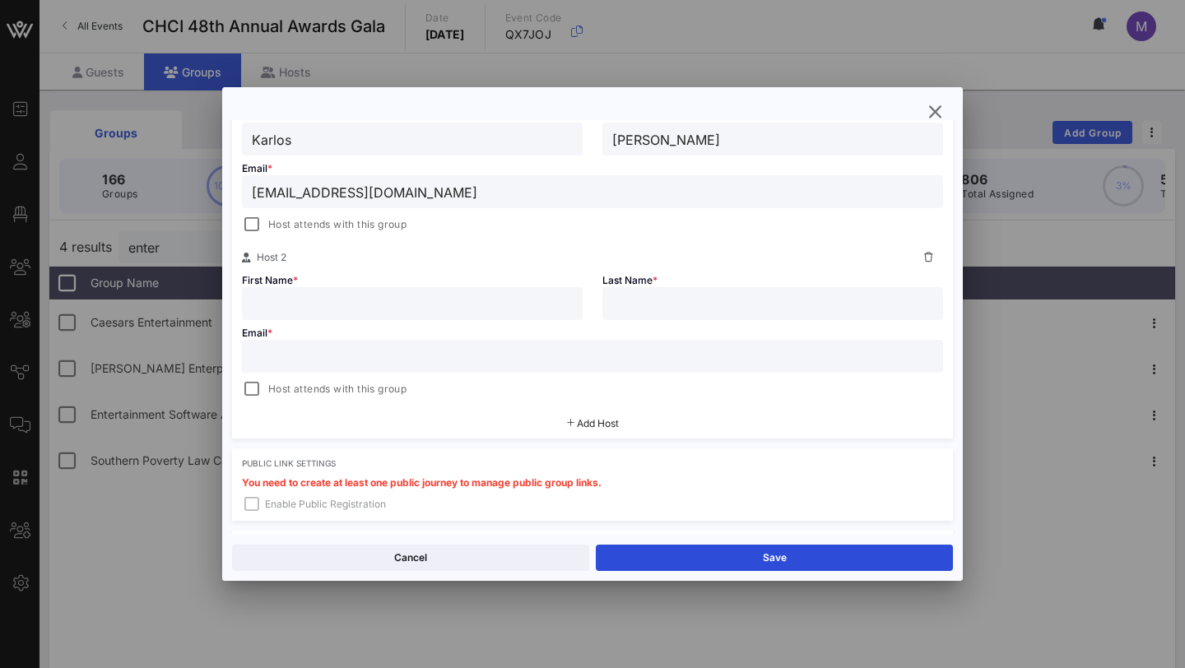
click at [484, 308] on input "text" at bounding box center [412, 303] width 321 height 21
paste input "[PERSON_NAME]"
type input "[PERSON_NAME]"
click at [691, 310] on input "text" at bounding box center [772, 303] width 321 height 21
paste input "[PERSON_NAME]"
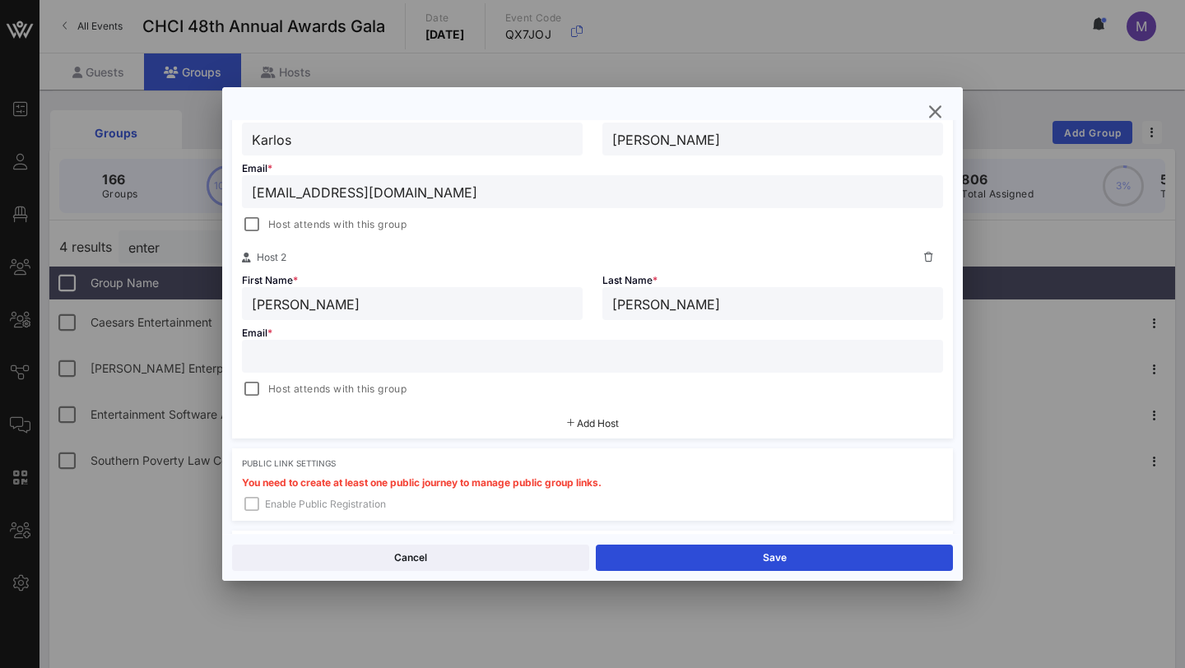
type input "[PERSON_NAME]"
click at [516, 356] on input "text" at bounding box center [593, 356] width 682 height 21
click at [418, 346] on input "text" at bounding box center [593, 356] width 682 height 21
paste input "[PHONE_NUMBER]"
type input "[PHONE_NUMBER]"
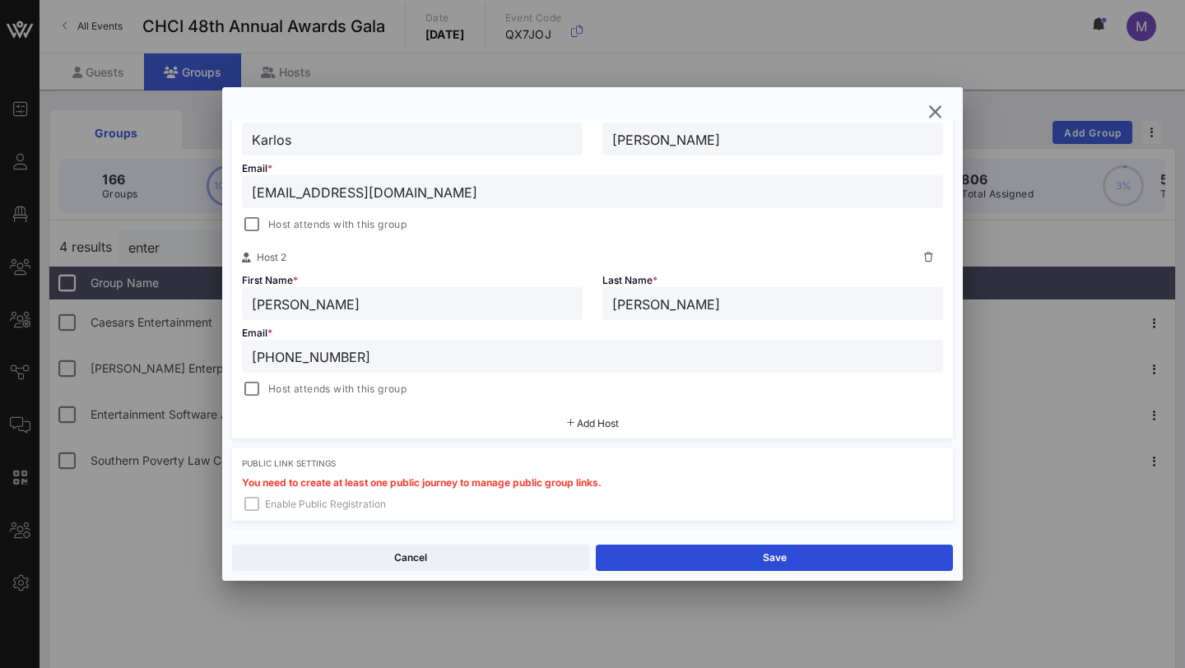
click at [417, 346] on input "[PHONE_NUMBER]" at bounding box center [593, 356] width 682 height 21
